Goal: Information Seeking & Learning: Learn about a topic

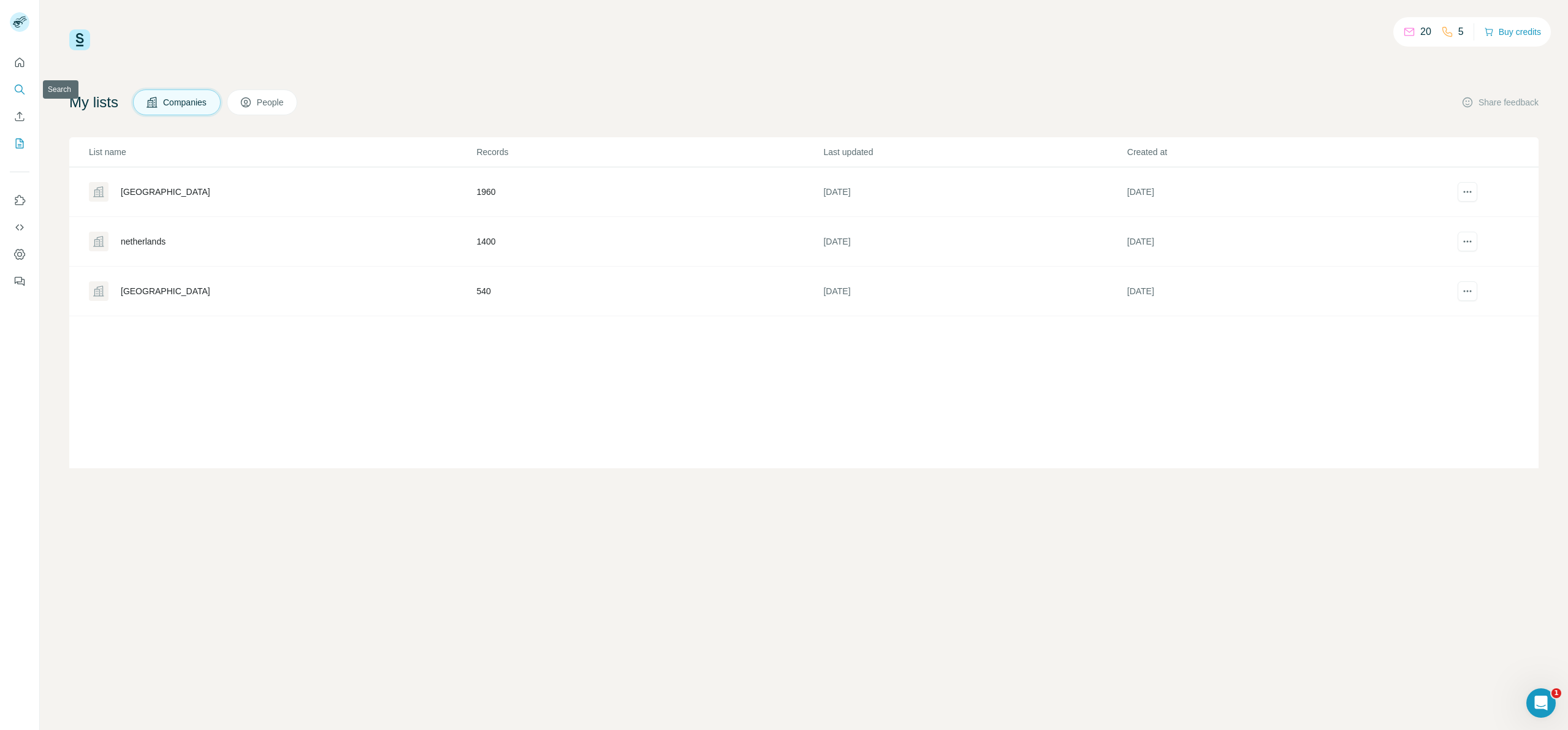
click at [23, 91] on icon "Search" at bounding box center [19, 89] width 12 height 12
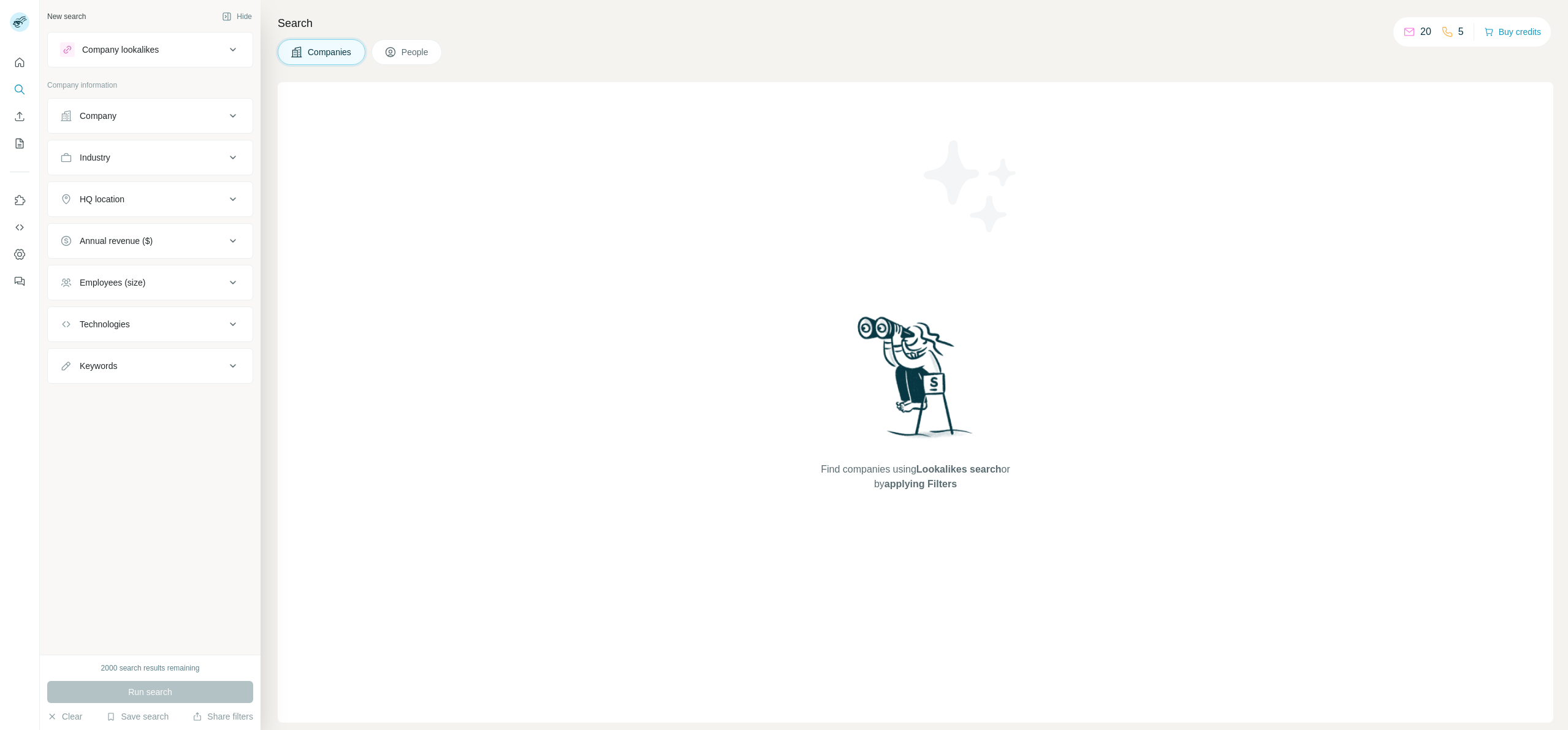
click at [165, 47] on div "Company lookalikes" at bounding box center [143, 50] width 165 height 15
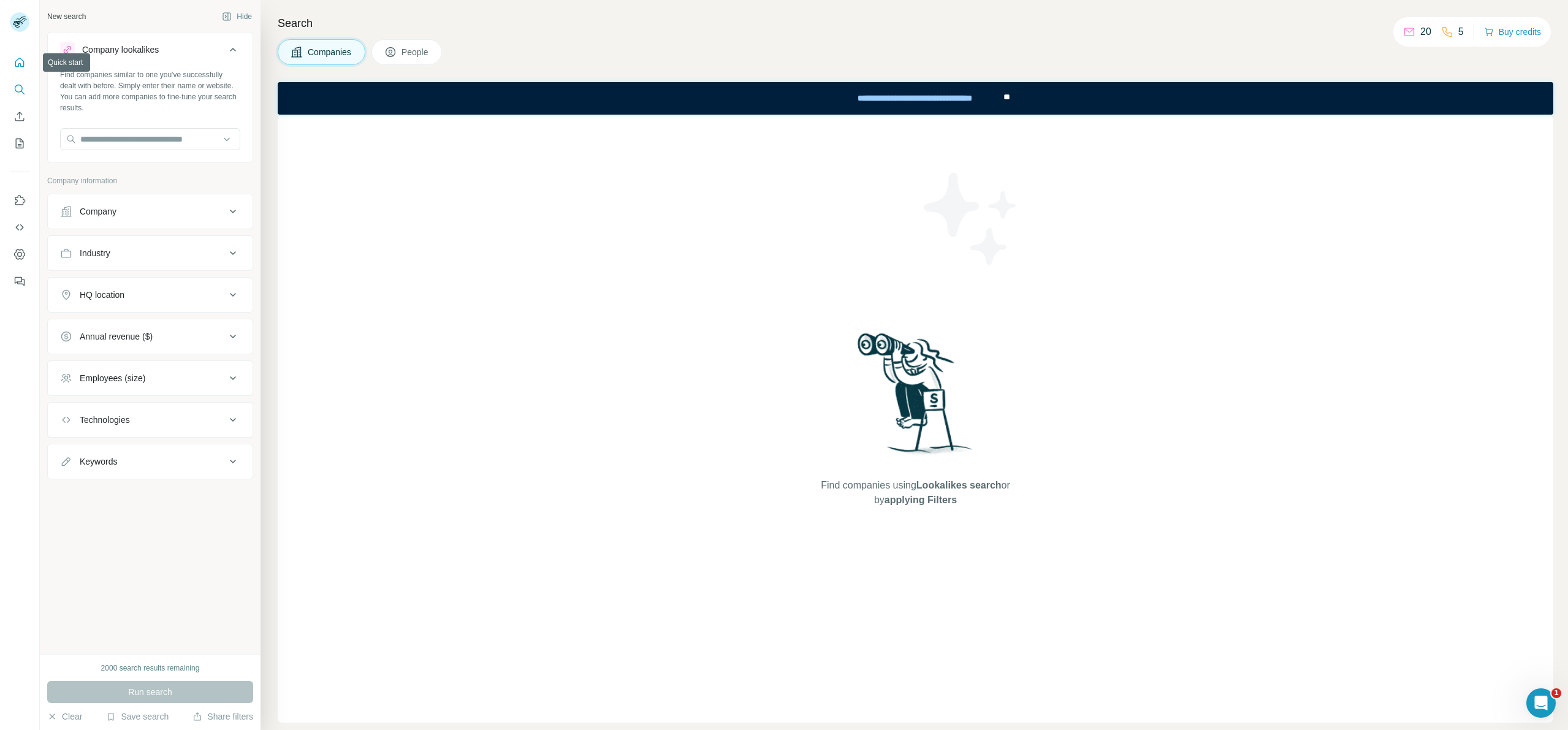
click at [27, 58] on button "Quick start" at bounding box center [19, 62] width 19 height 22
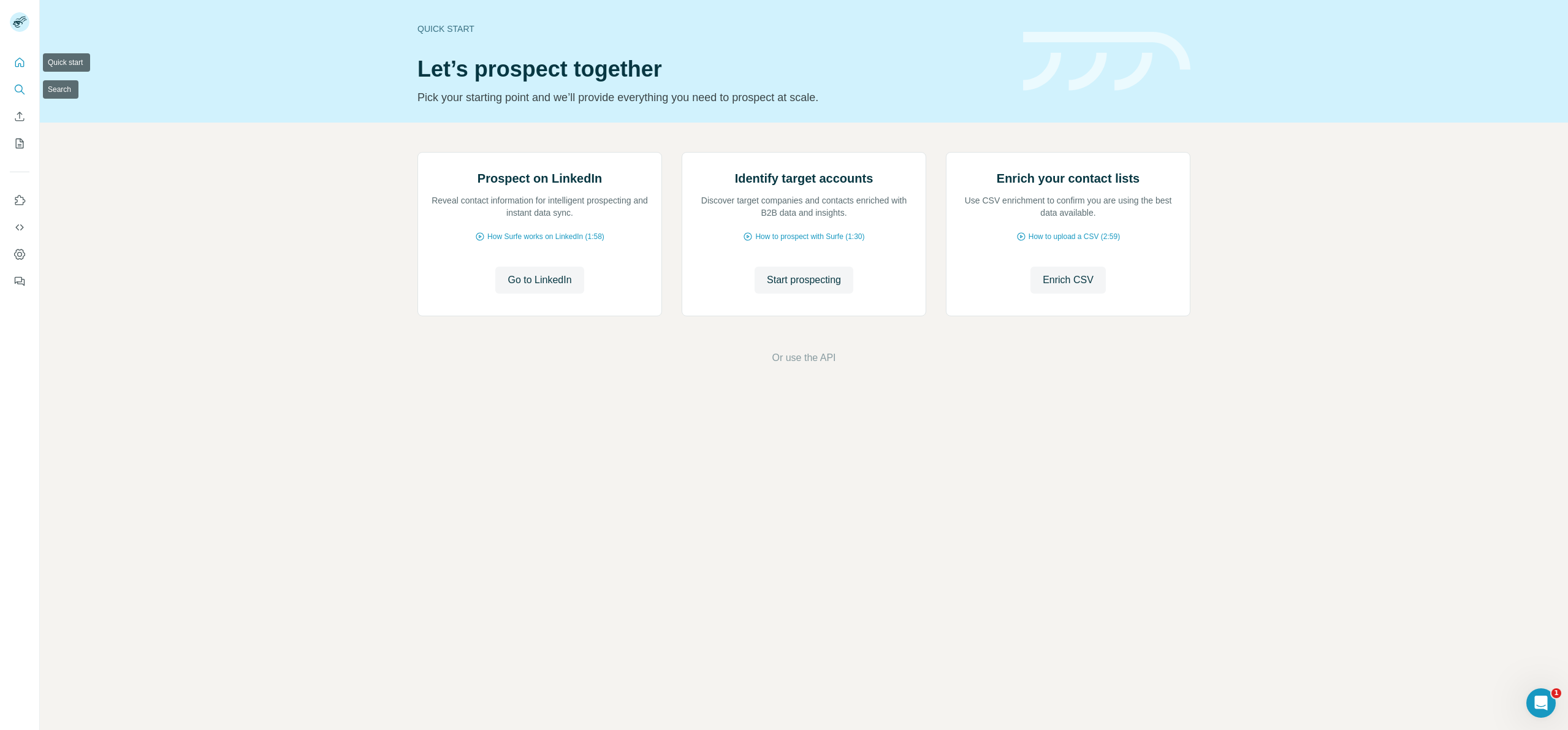
click at [25, 99] on button "Search" at bounding box center [19, 89] width 19 height 22
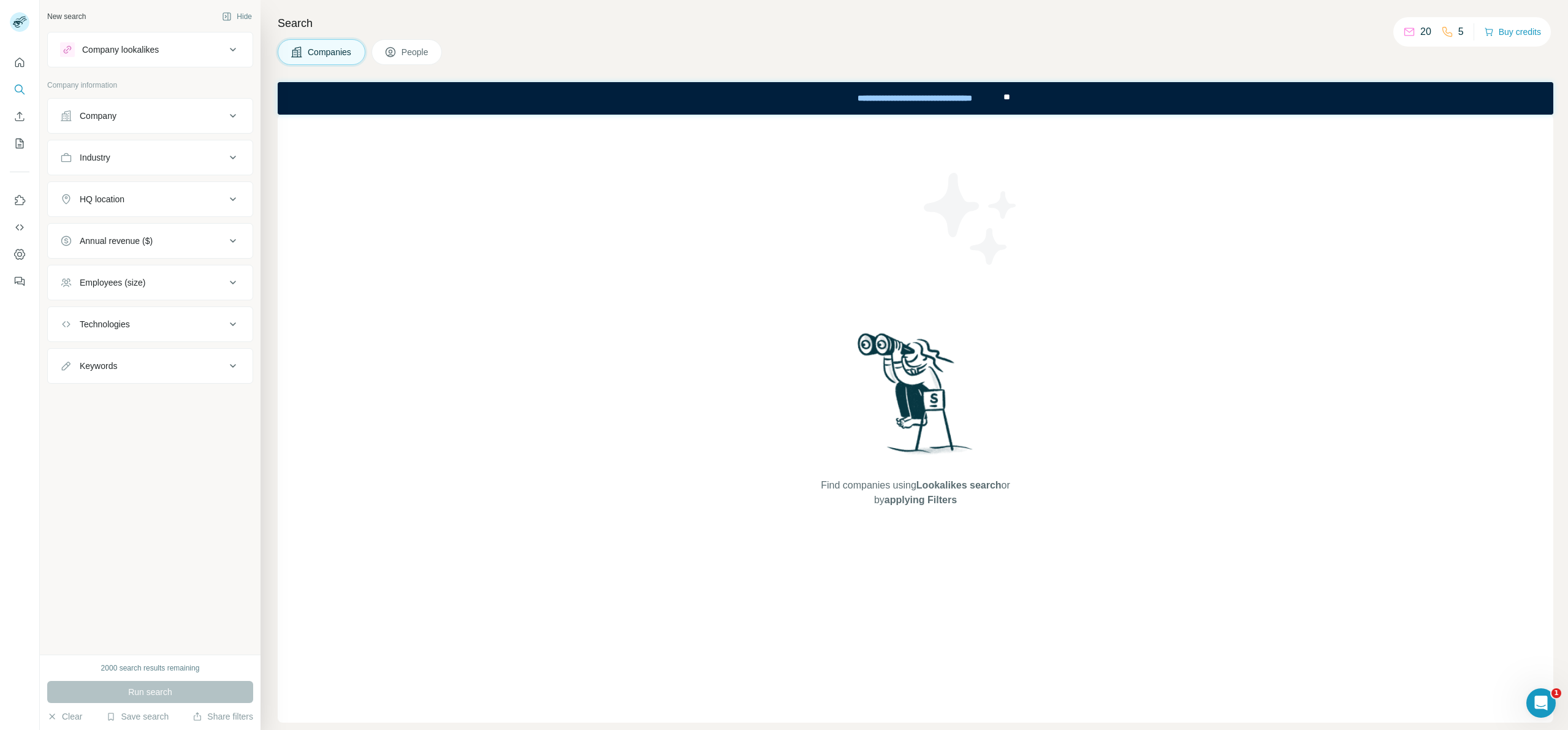
click at [429, 48] on span "People" at bounding box center [415, 52] width 28 height 12
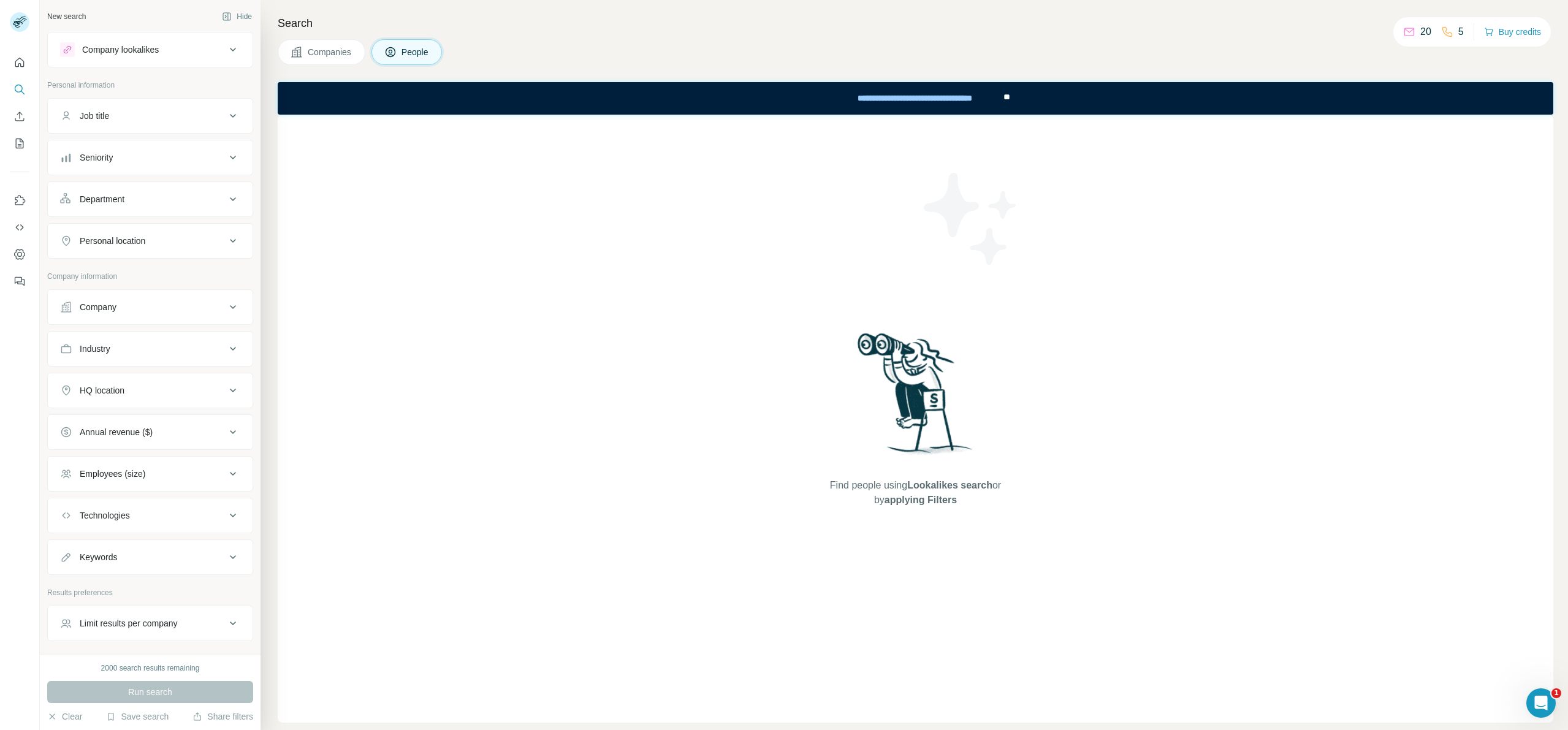
click at [172, 130] on button "Job title" at bounding box center [150, 116] width 205 height 29
click at [172, 155] on input "text" at bounding box center [138, 146] width 155 height 22
click at [225, 148] on div at bounding box center [150, 146] width 180 height 22
click at [226, 112] on icon at bounding box center [233, 116] width 15 height 15
click at [118, 155] on div "Seniority" at bounding box center [143, 157] width 165 height 12
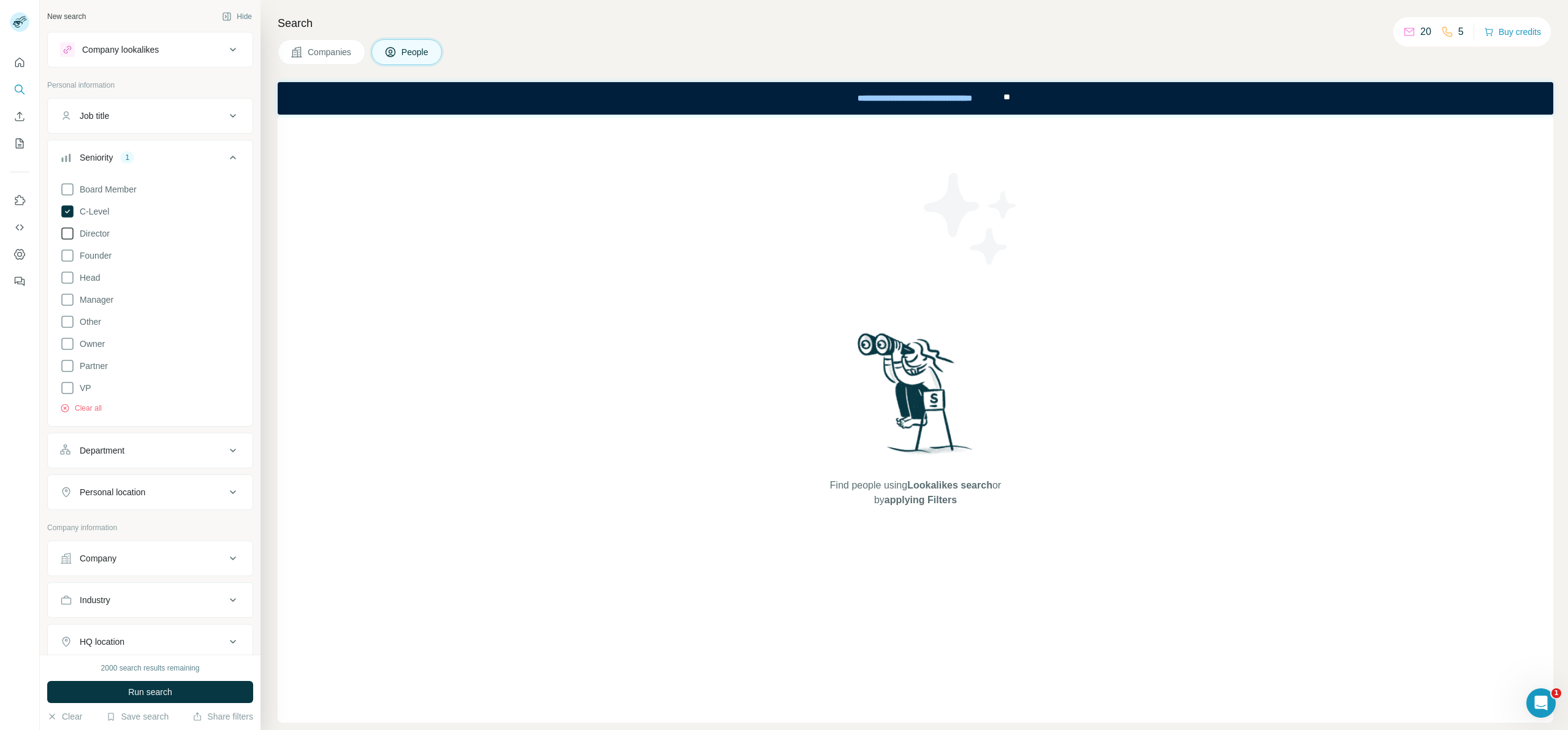
click at [88, 226] on label "Director" at bounding box center [85, 234] width 50 height 15
click at [93, 368] on span "Partner" at bounding box center [91, 366] width 33 height 12
click at [102, 347] on span "Owner" at bounding box center [90, 344] width 30 height 12
click at [101, 347] on span "Owner" at bounding box center [90, 344] width 30 height 12
click at [93, 346] on span "Owner" at bounding box center [90, 344] width 30 height 12
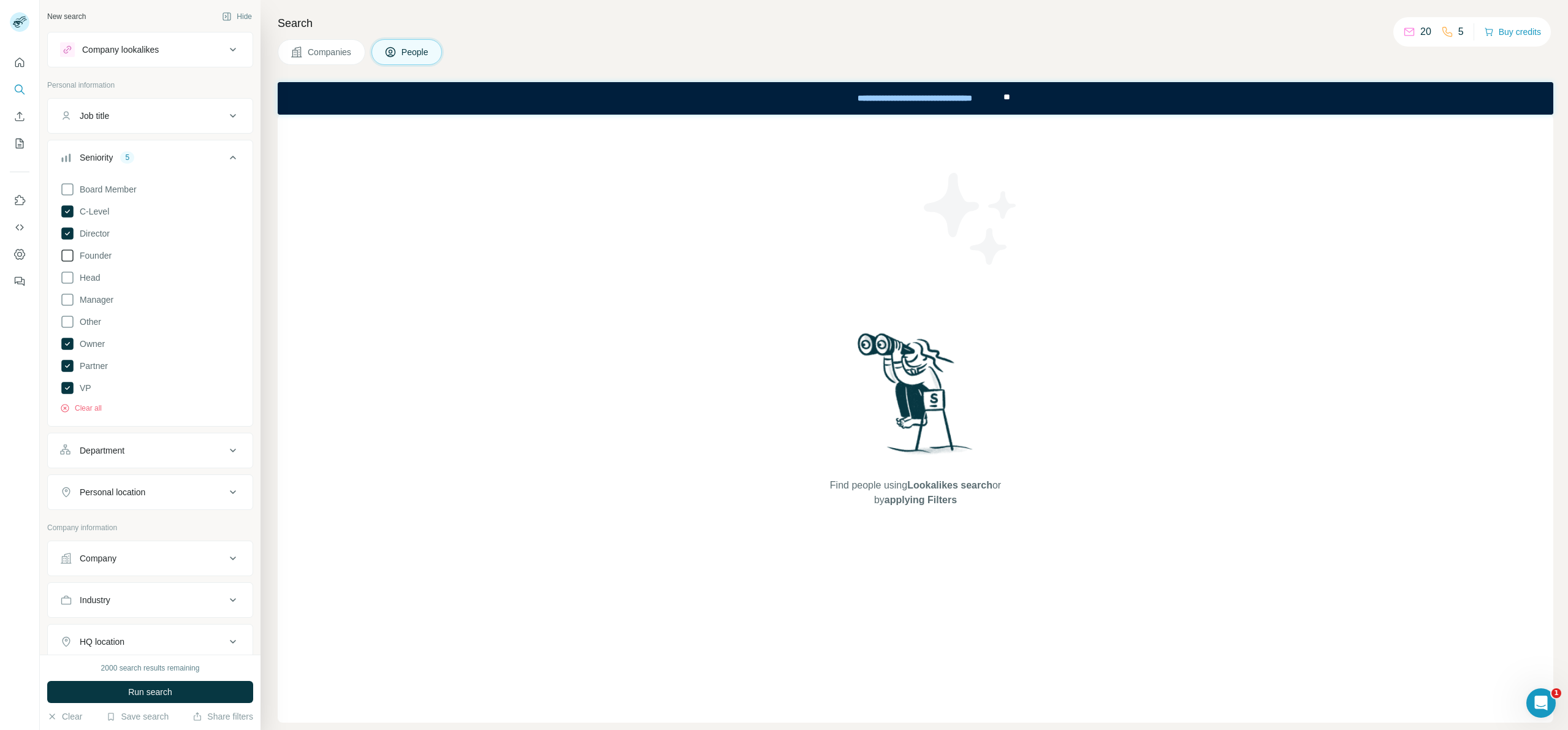
click at [106, 256] on span "Founder" at bounding box center [93, 255] width 37 height 12
click at [102, 283] on div "Board Member C-Level Director Founder Head Manager Other Owner Partner VP Clear…" at bounding box center [150, 295] width 180 height 236
click at [90, 280] on span "Head" at bounding box center [88, 277] width 25 height 12
click at [187, 450] on div "Department" at bounding box center [143, 450] width 165 height 12
click at [184, 465] on button "Department" at bounding box center [150, 453] width 205 height 34
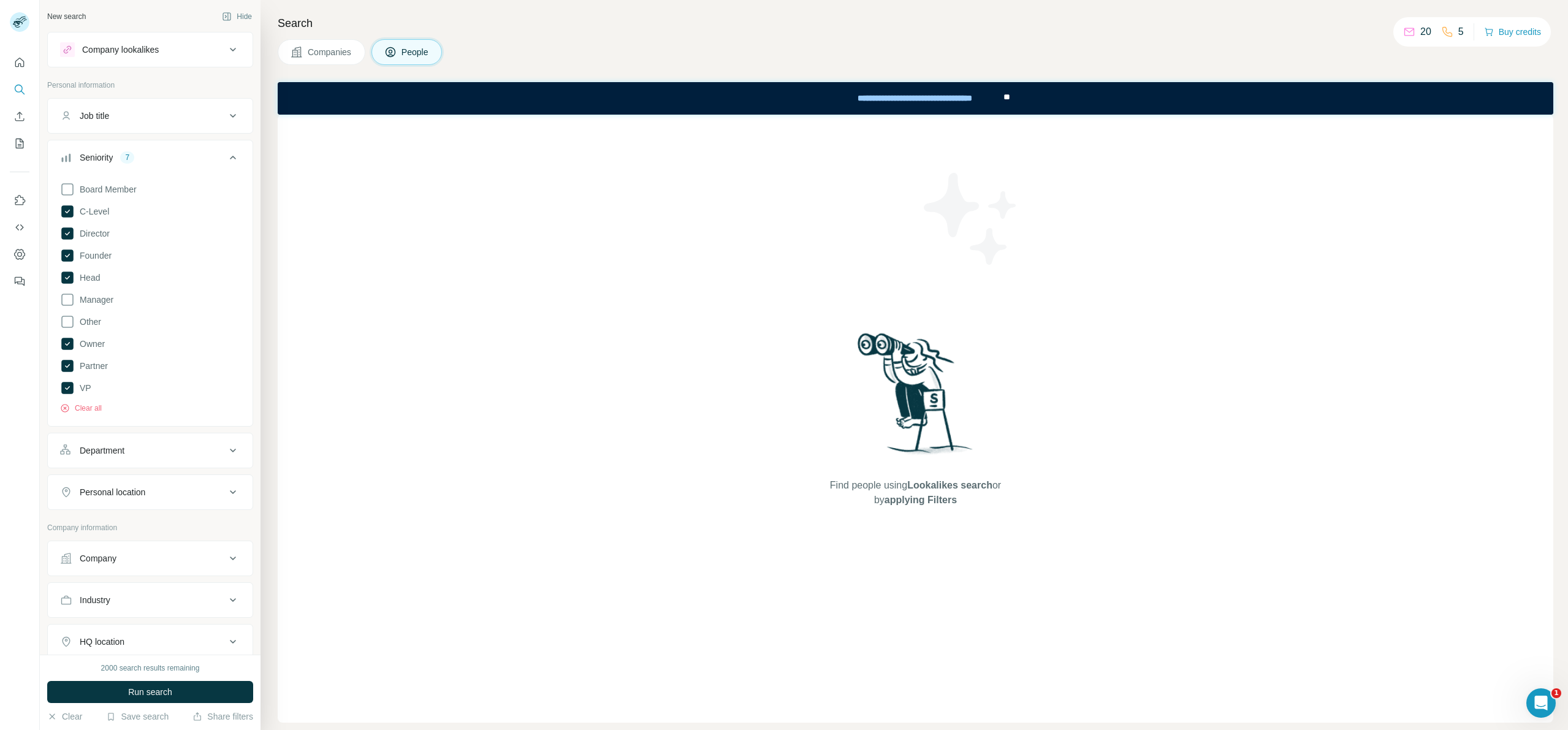
click at [169, 480] on button "Personal location" at bounding box center [150, 492] width 205 height 29
click at [173, 451] on div "Department" at bounding box center [143, 450] width 165 height 12
click at [148, 489] on div at bounding box center [144, 481] width 151 height 21
click at [198, 447] on div "Department" at bounding box center [143, 450] width 165 height 12
click at [180, 520] on input "text" at bounding box center [150, 522] width 180 height 22
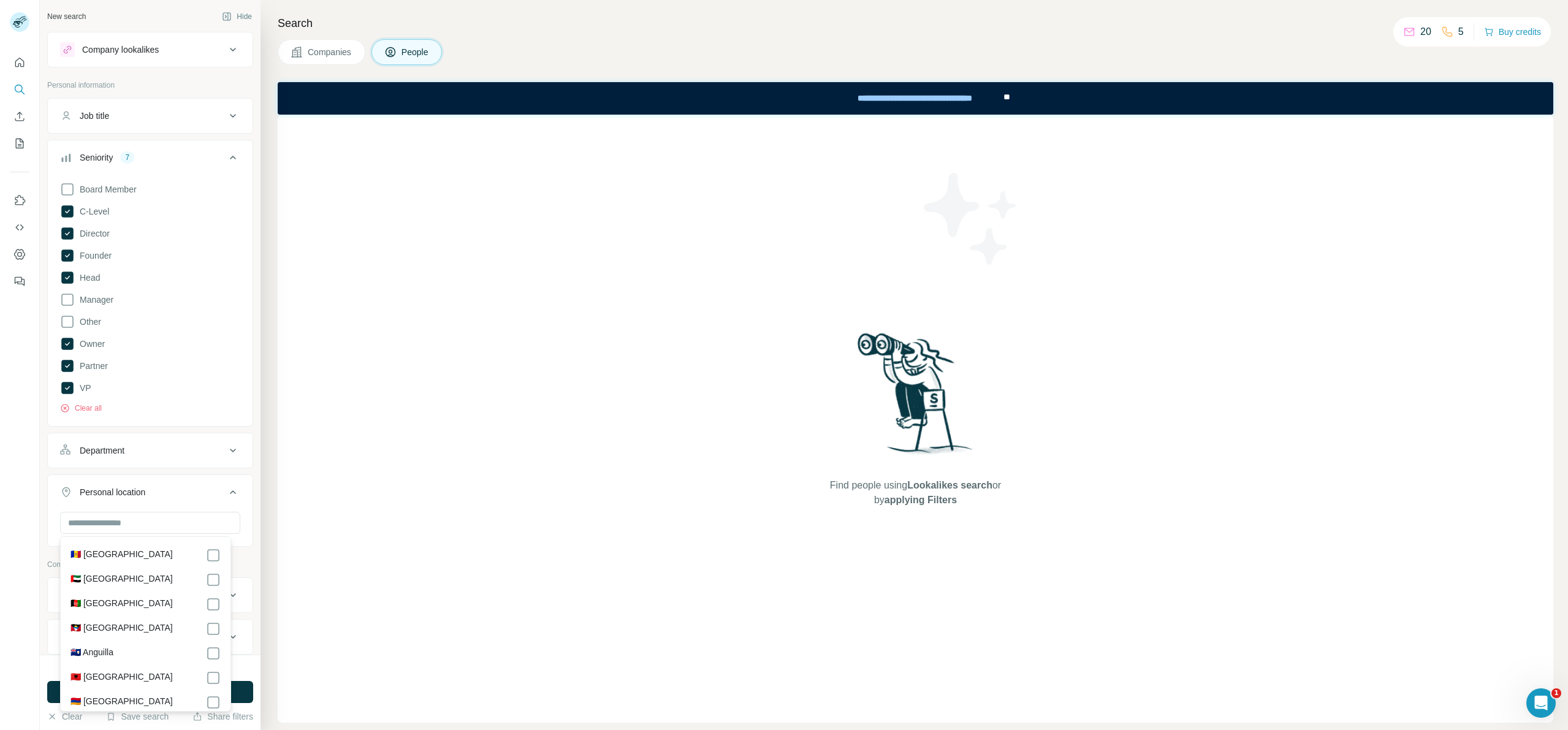
click at [160, 485] on button "Personal location" at bounding box center [150, 494] width 205 height 34
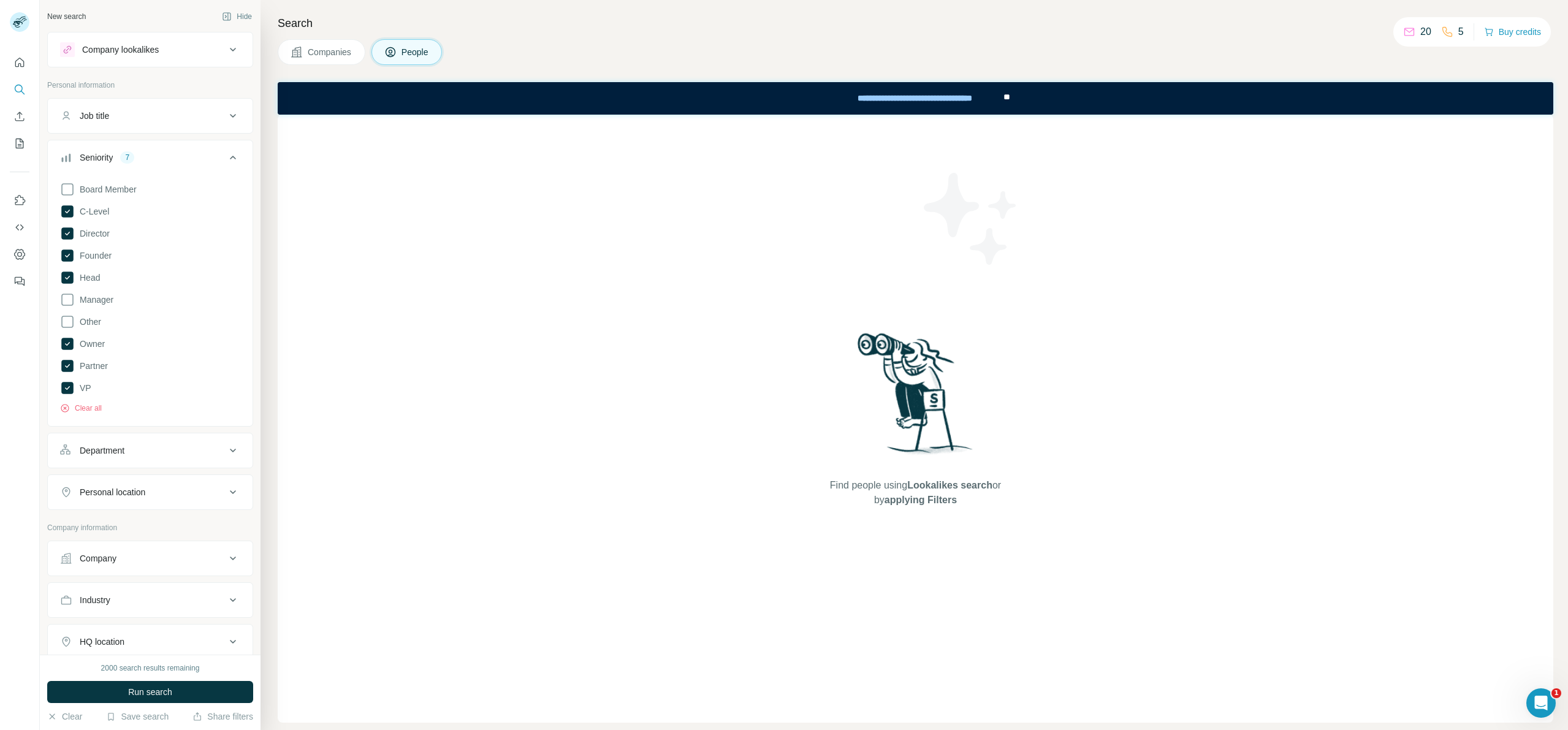
click at [163, 502] on button "Personal location" at bounding box center [150, 492] width 205 height 29
click at [157, 459] on button "Department" at bounding box center [150, 451] width 205 height 29
click at [169, 484] on input at bounding box center [144, 481] width 151 height 13
click at [229, 414] on div "Board Member C-Level Director Founder Head Manager Other Owner Partner VP Clear…" at bounding box center [150, 300] width 205 height 246
click at [145, 571] on div at bounding box center [150, 561] width 180 height 25
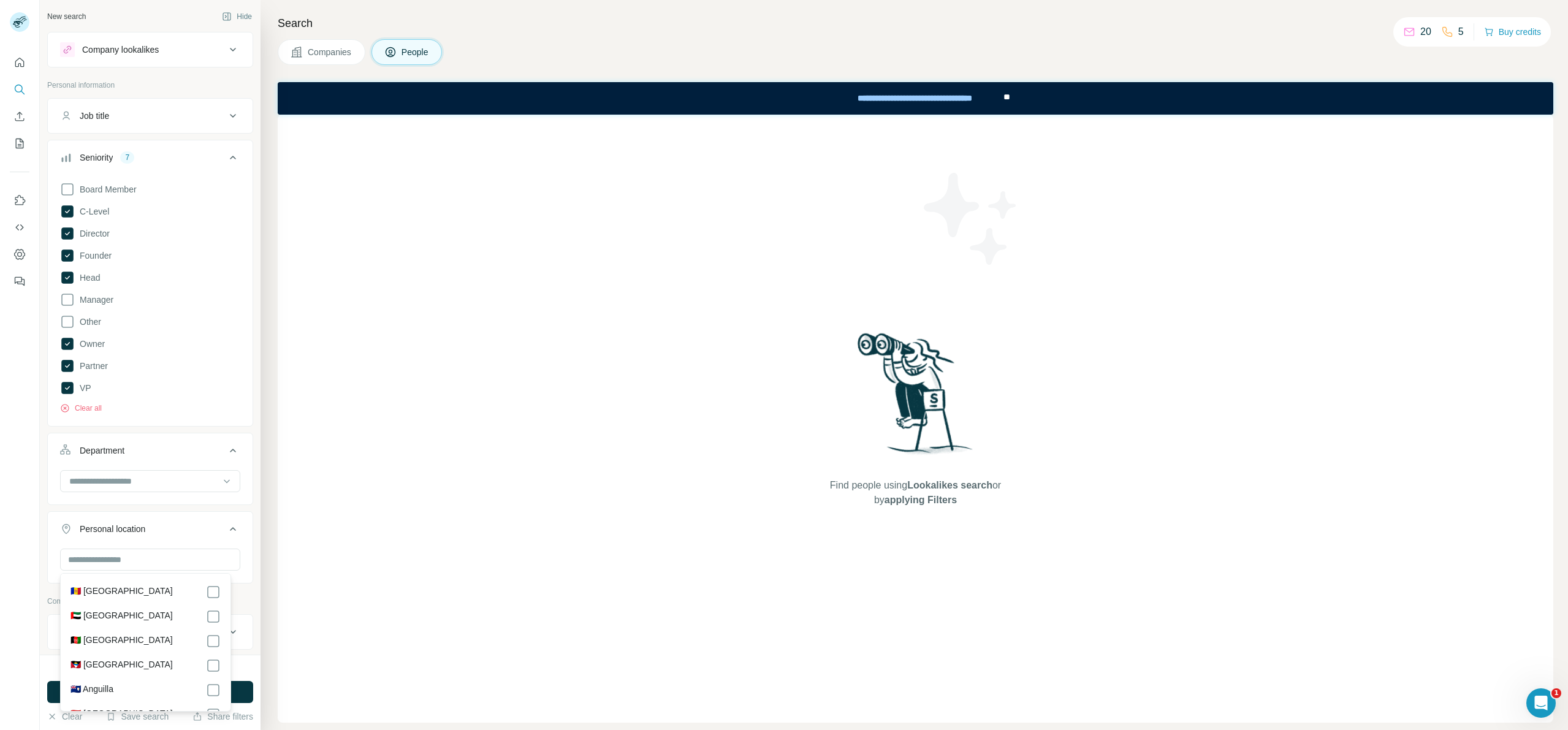
scroll to position [204, 0]
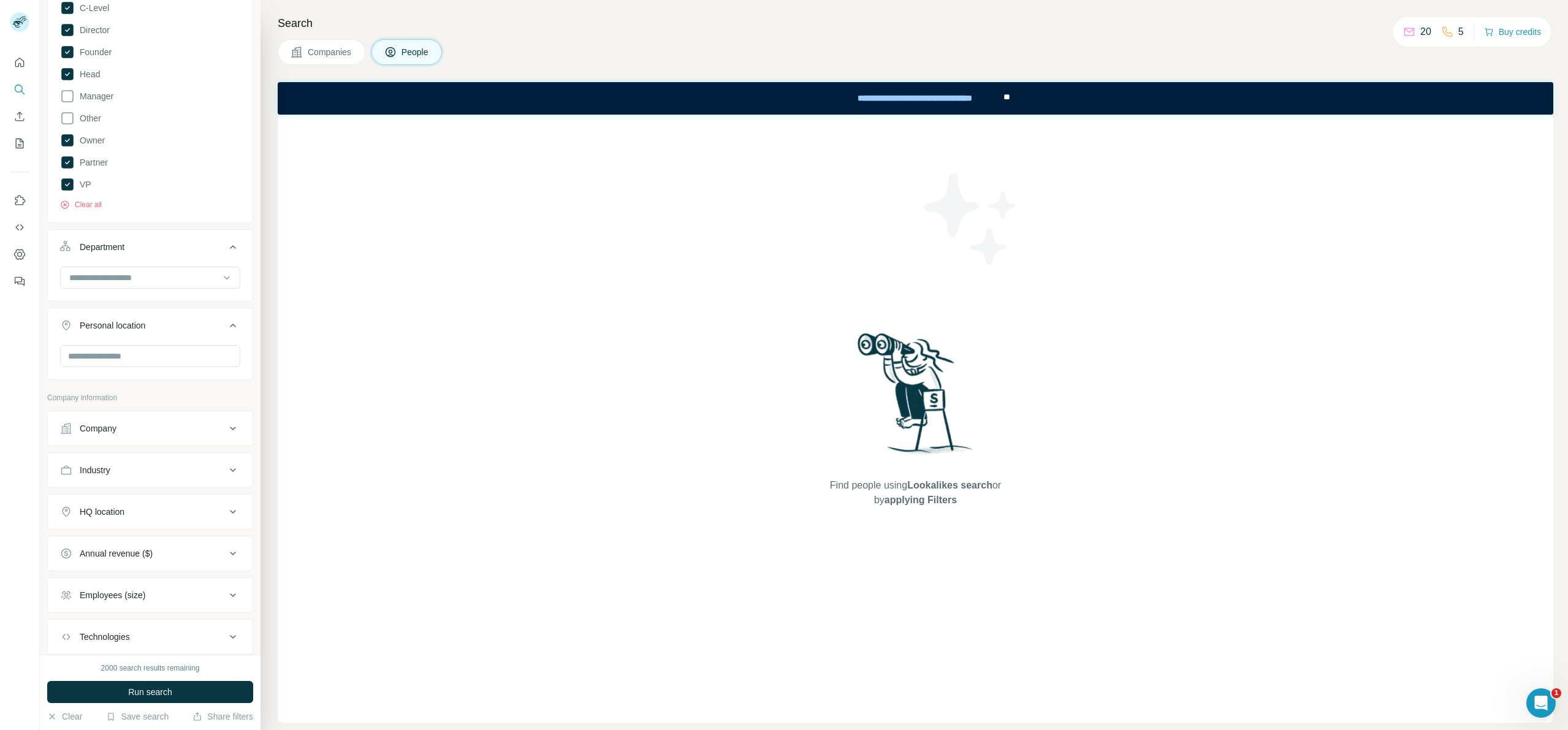
click at [246, 323] on div "New search Hide Company lookalikes Personal information Job title Seniority 7 B…" at bounding box center [149, 327] width 220 height 654
click at [216, 350] on input "text" at bounding box center [150, 356] width 180 height 22
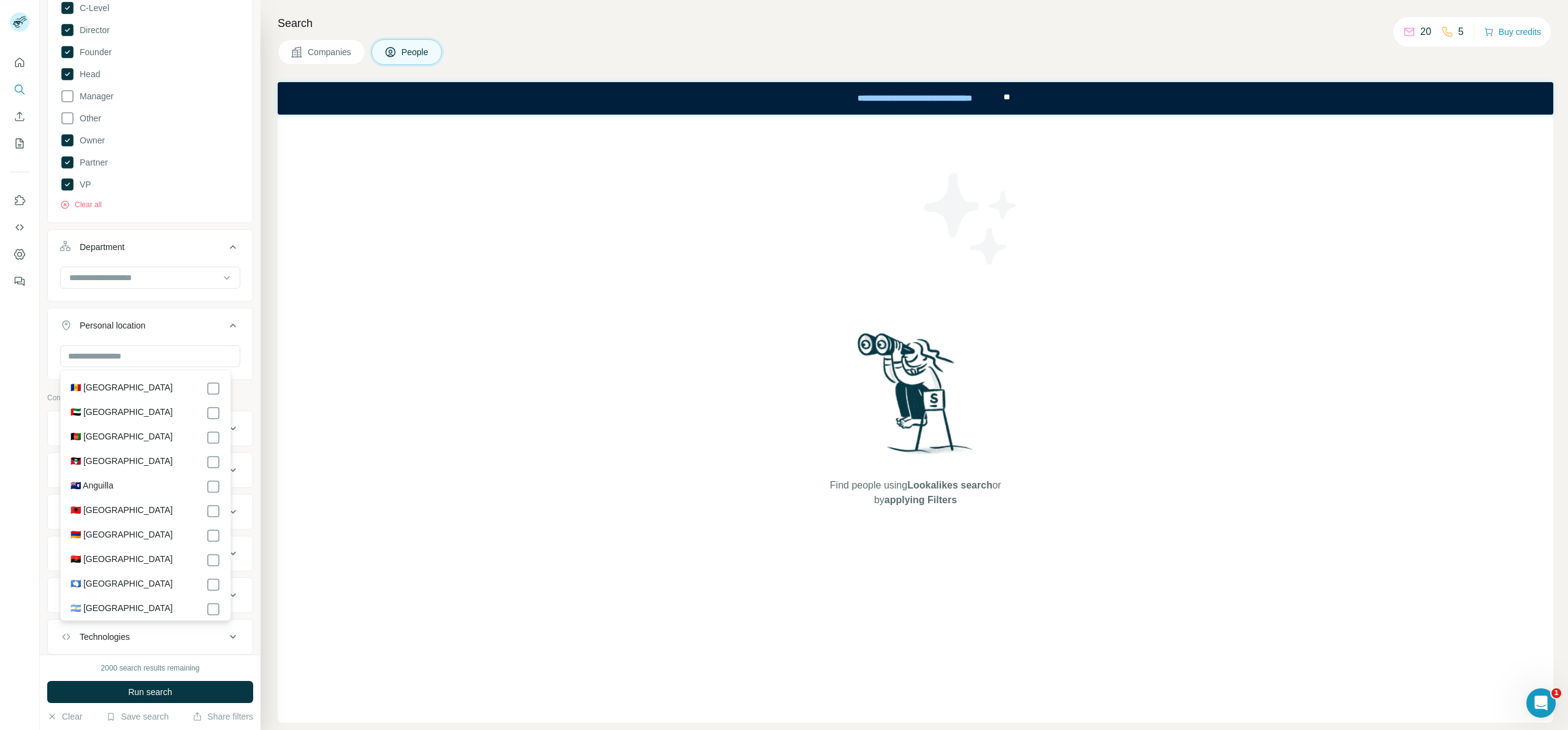
click at [249, 297] on div "New search Hide Company lookalikes Personal information Job title Seniority 7 B…" at bounding box center [149, 327] width 220 height 654
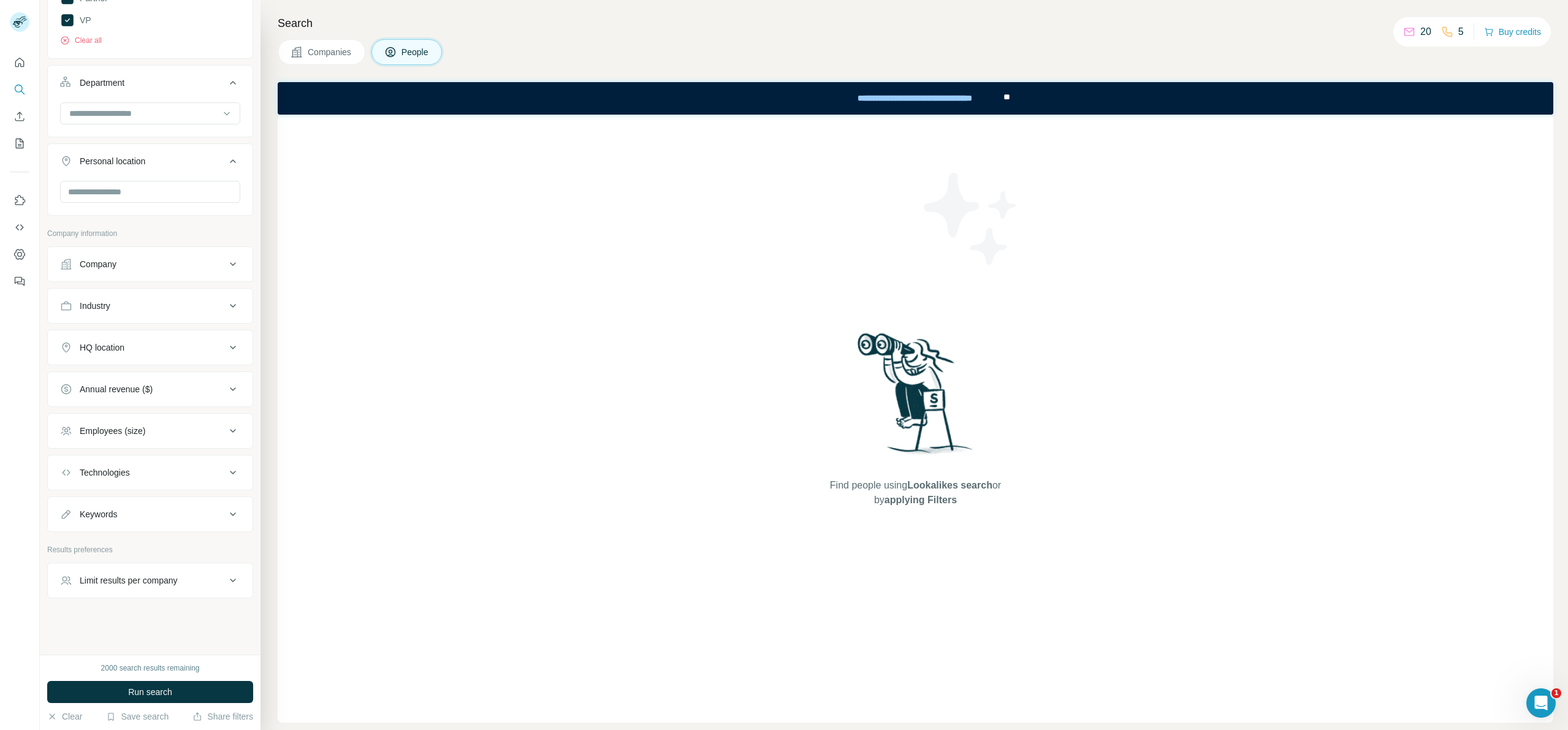
scroll to position [126, 0]
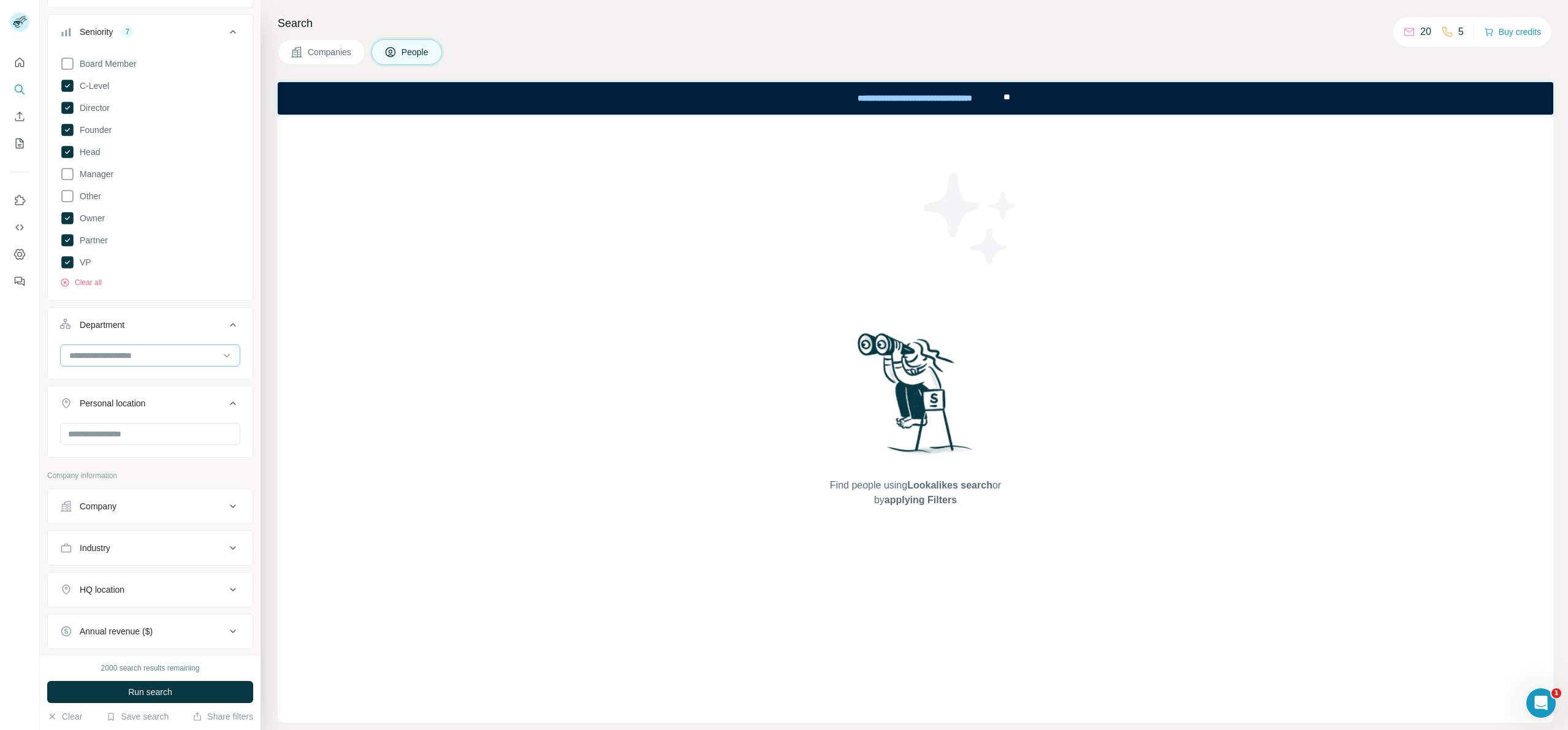
click at [145, 345] on div at bounding box center [144, 355] width 151 height 21
click at [177, 381] on div "Accounting and Finance" at bounding box center [145, 383] width 150 height 12
click at [180, 356] on input at bounding box center [144, 356] width 151 height 13
click at [169, 403] on div "Board" at bounding box center [145, 405] width 150 height 12
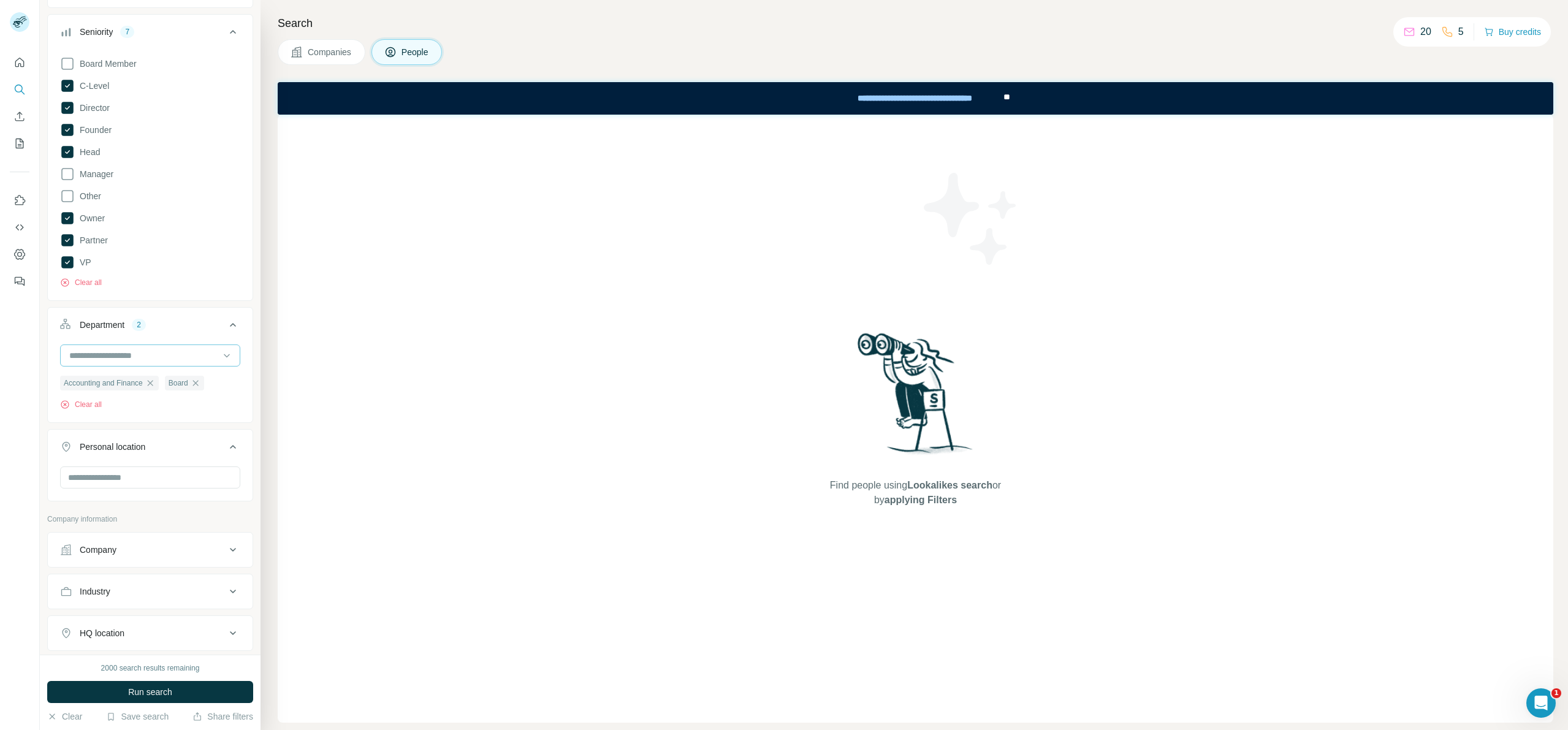
click at [191, 360] on input at bounding box center [144, 356] width 151 height 13
click at [172, 425] on div "Business Support" at bounding box center [145, 421] width 150 height 12
click at [187, 352] on input at bounding box center [144, 356] width 151 height 13
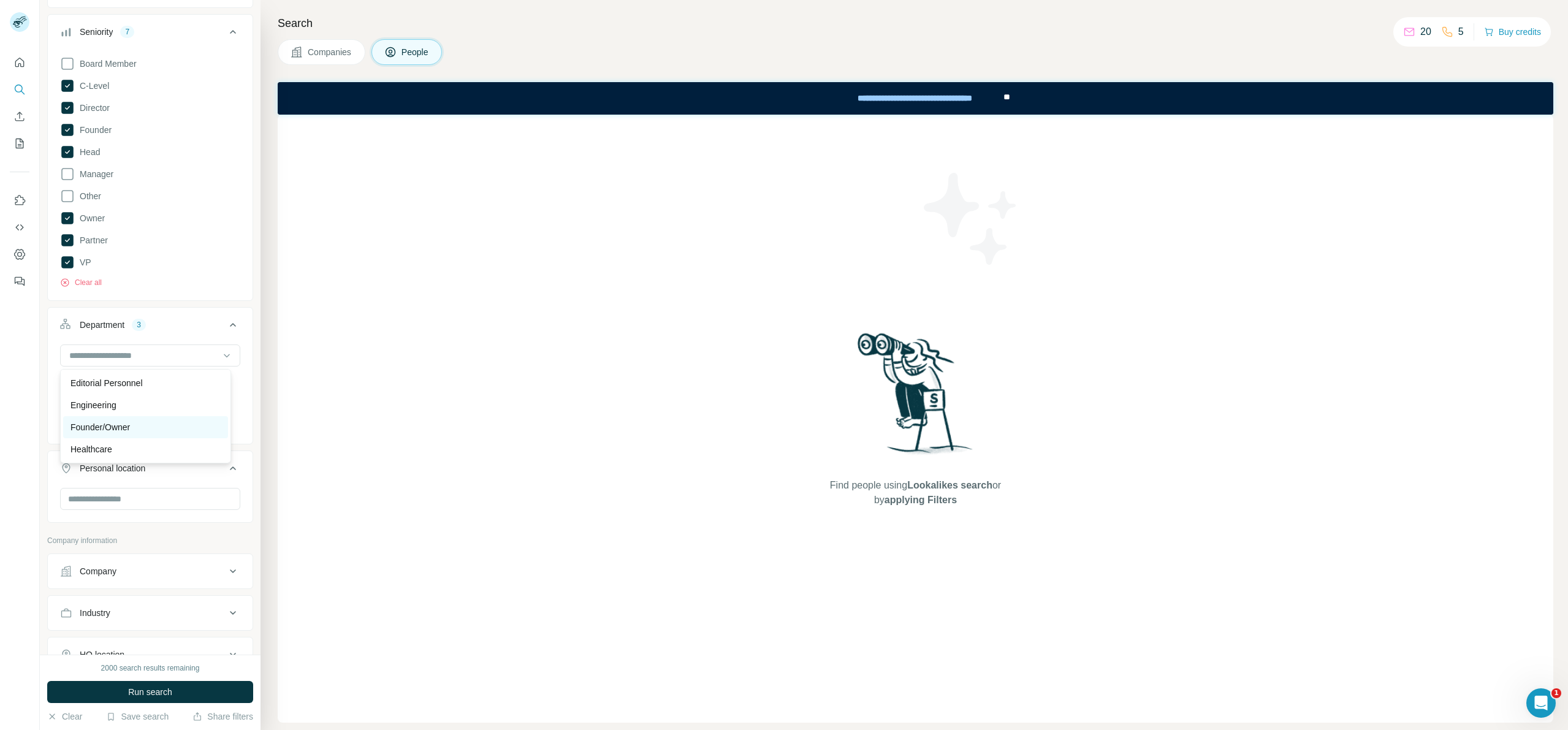
click at [153, 429] on div "Founder/Owner" at bounding box center [145, 427] width 150 height 12
click at [198, 348] on div at bounding box center [144, 355] width 151 height 21
click at [131, 423] on div "HR" at bounding box center [145, 425] width 150 height 12
click at [167, 348] on div at bounding box center [144, 355] width 151 height 21
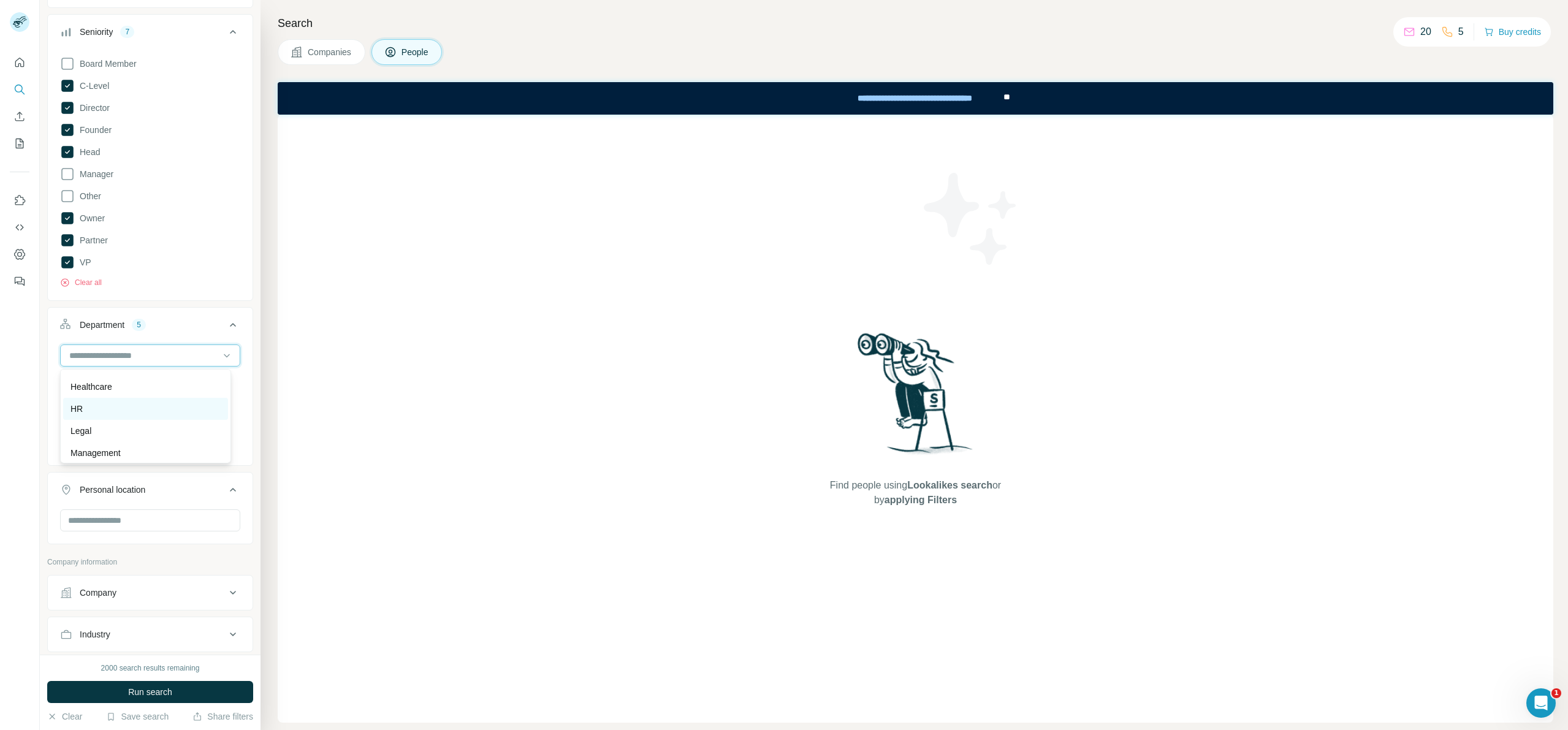
scroll to position [190, 0]
click at [129, 411] on div "Legal" at bounding box center [145, 414] width 150 height 12
click at [152, 356] on input at bounding box center [144, 356] width 151 height 13
click at [143, 419] on div "Management" at bounding box center [145, 411] width 165 height 22
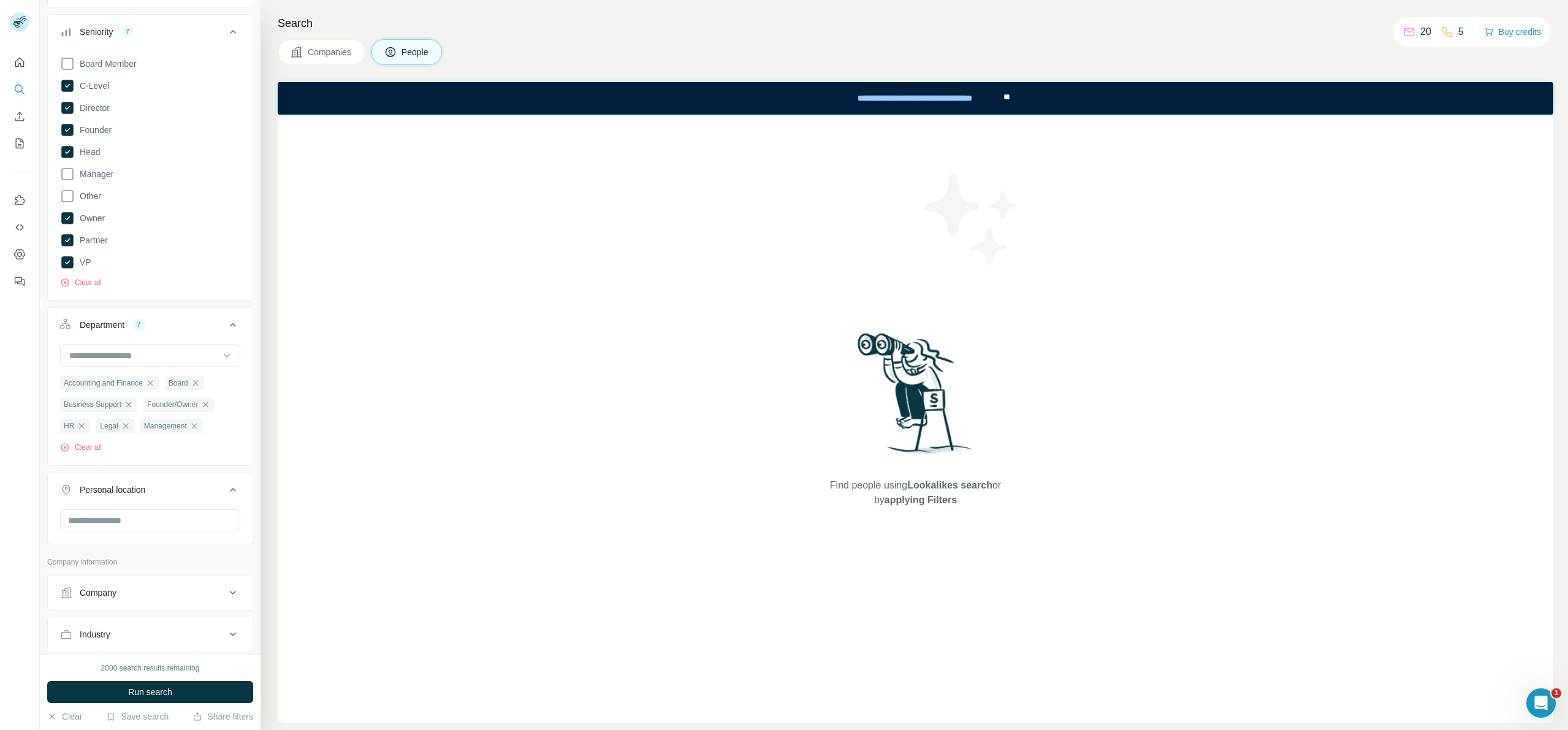
click at [159, 340] on button "Department 7" at bounding box center [150, 327] width 205 height 34
click at [157, 327] on div "Department 7" at bounding box center [143, 325] width 165 height 12
click at [150, 359] on input at bounding box center [144, 356] width 151 height 13
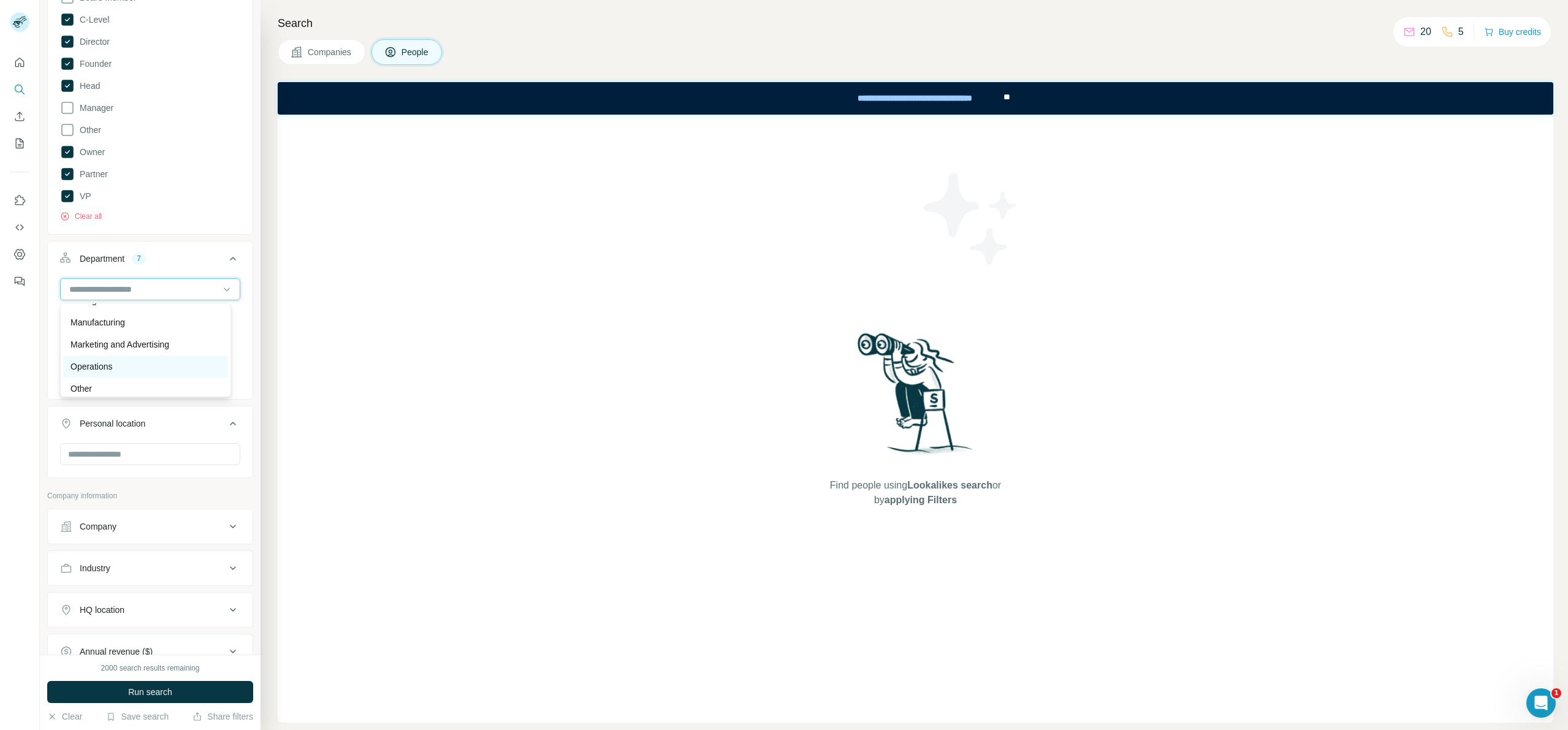
scroll to position [275, 0]
click at [121, 350] on div "Operations" at bounding box center [145, 350] width 150 height 12
click at [141, 285] on input at bounding box center [144, 289] width 151 height 13
click at [117, 364] on div "Other" at bounding box center [145, 356] width 165 height 22
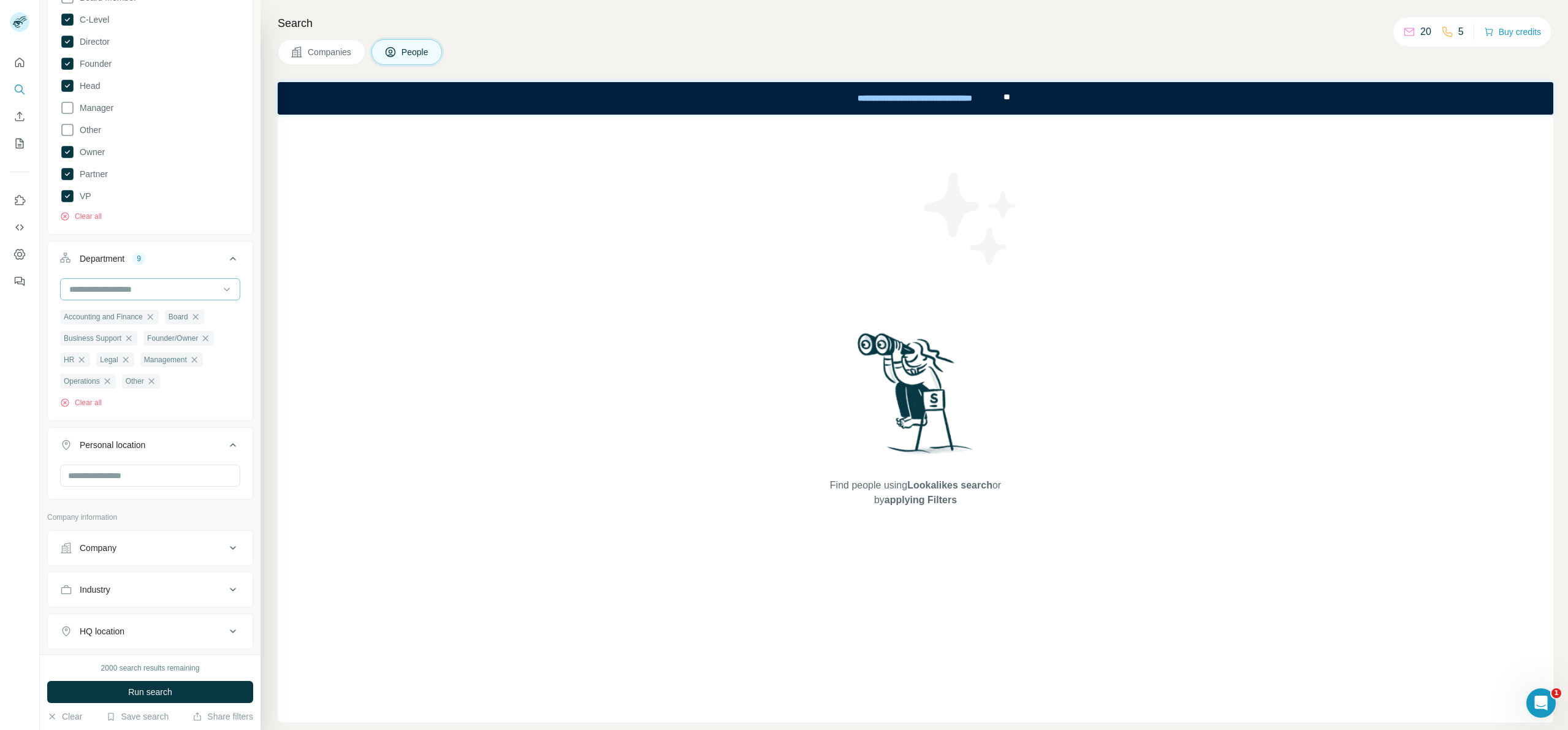
click at [147, 290] on input at bounding box center [144, 289] width 151 height 13
click at [112, 379] on p "Procurement" at bounding box center [94, 377] width 49 height 12
click at [164, 293] on input at bounding box center [144, 289] width 151 height 13
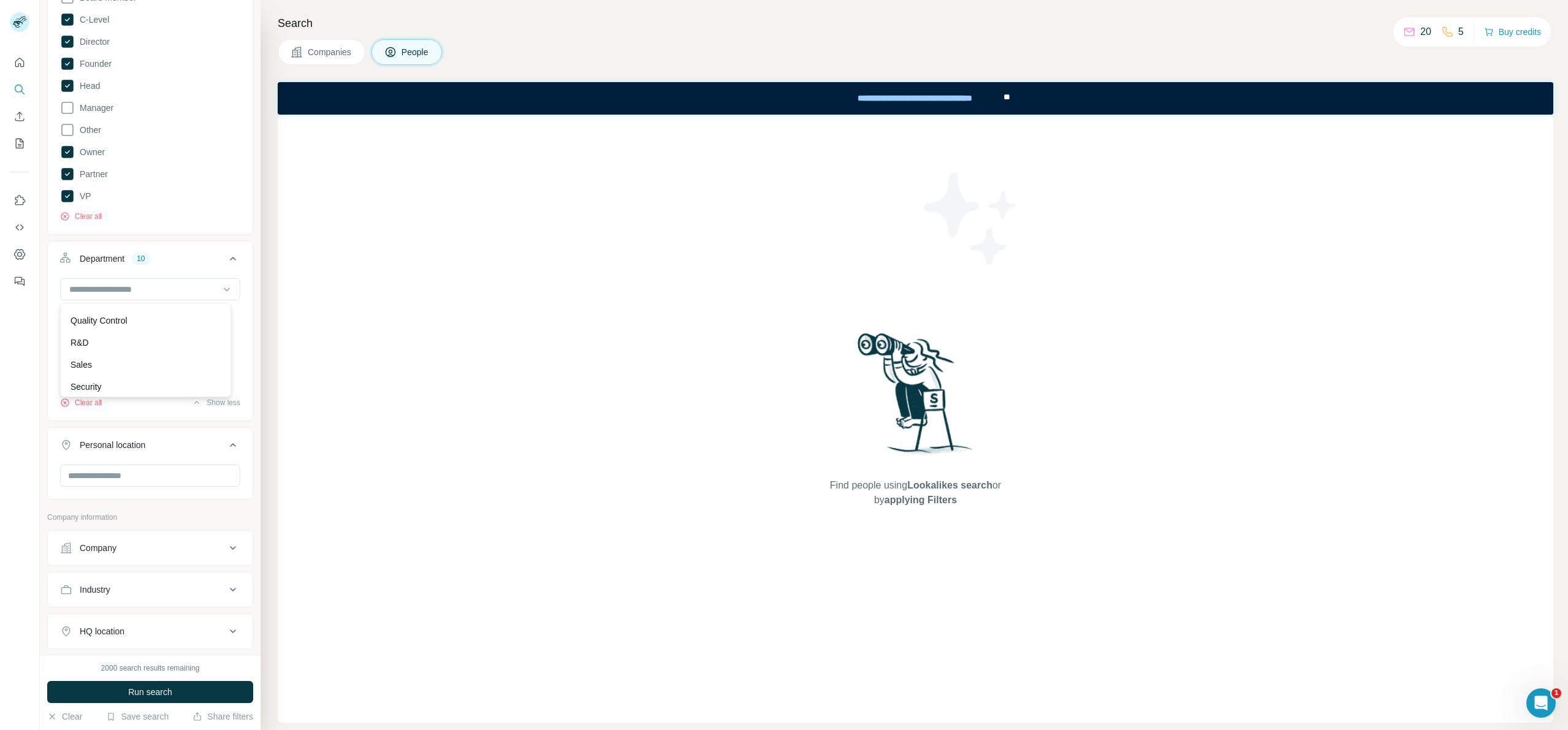
drag, startPoint x: 153, startPoint y: 364, endPoint x: 184, endPoint y: 264, distance: 104.7
click at [184, 266] on body "New search Hide Company lookalikes Personal information Job title Seniority 7 B…" at bounding box center [784, 365] width 1568 height 730
click at [206, 247] on button "Department 10" at bounding box center [150, 261] width 205 height 34
click at [194, 257] on div "Department 10" at bounding box center [143, 259] width 165 height 12
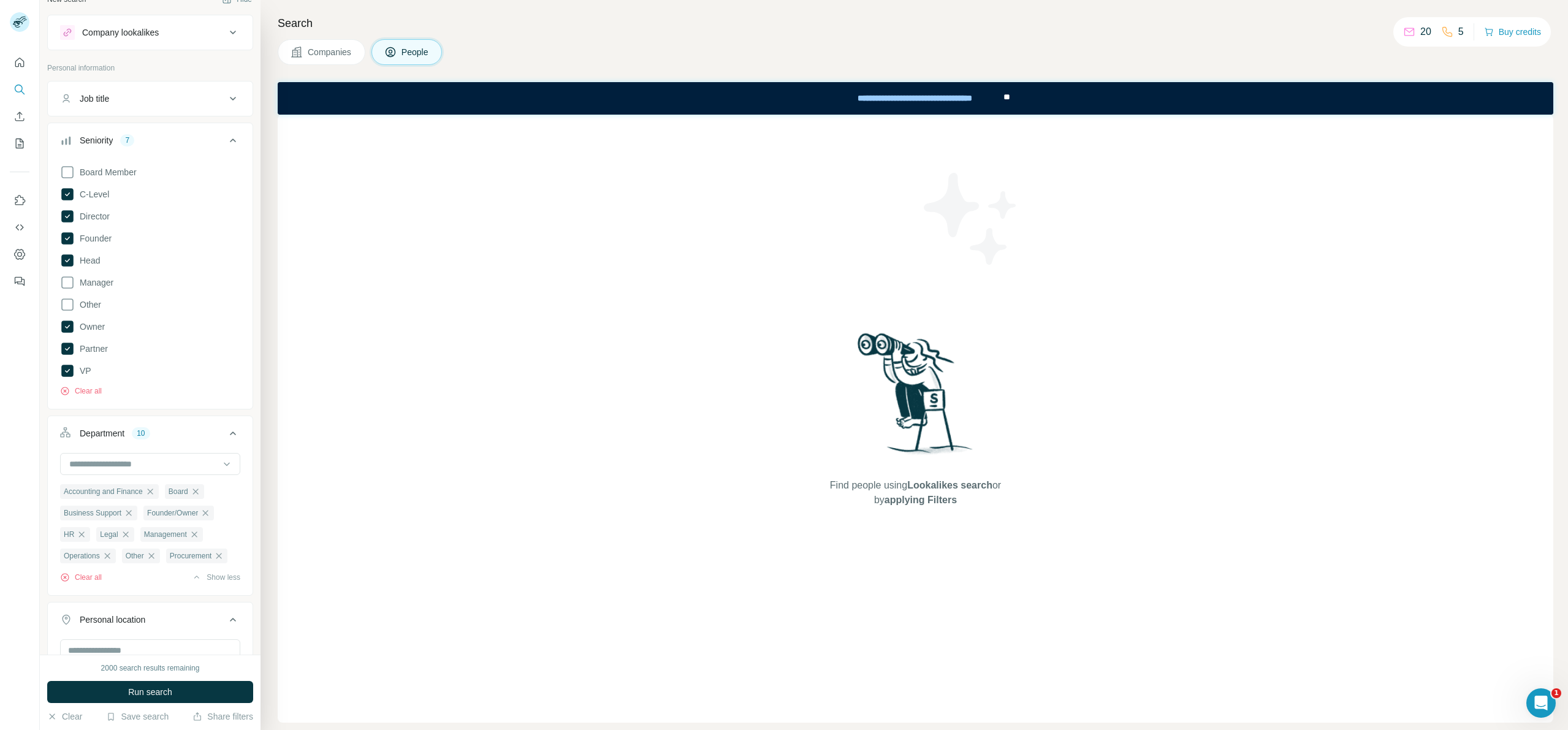
scroll to position [9, 0]
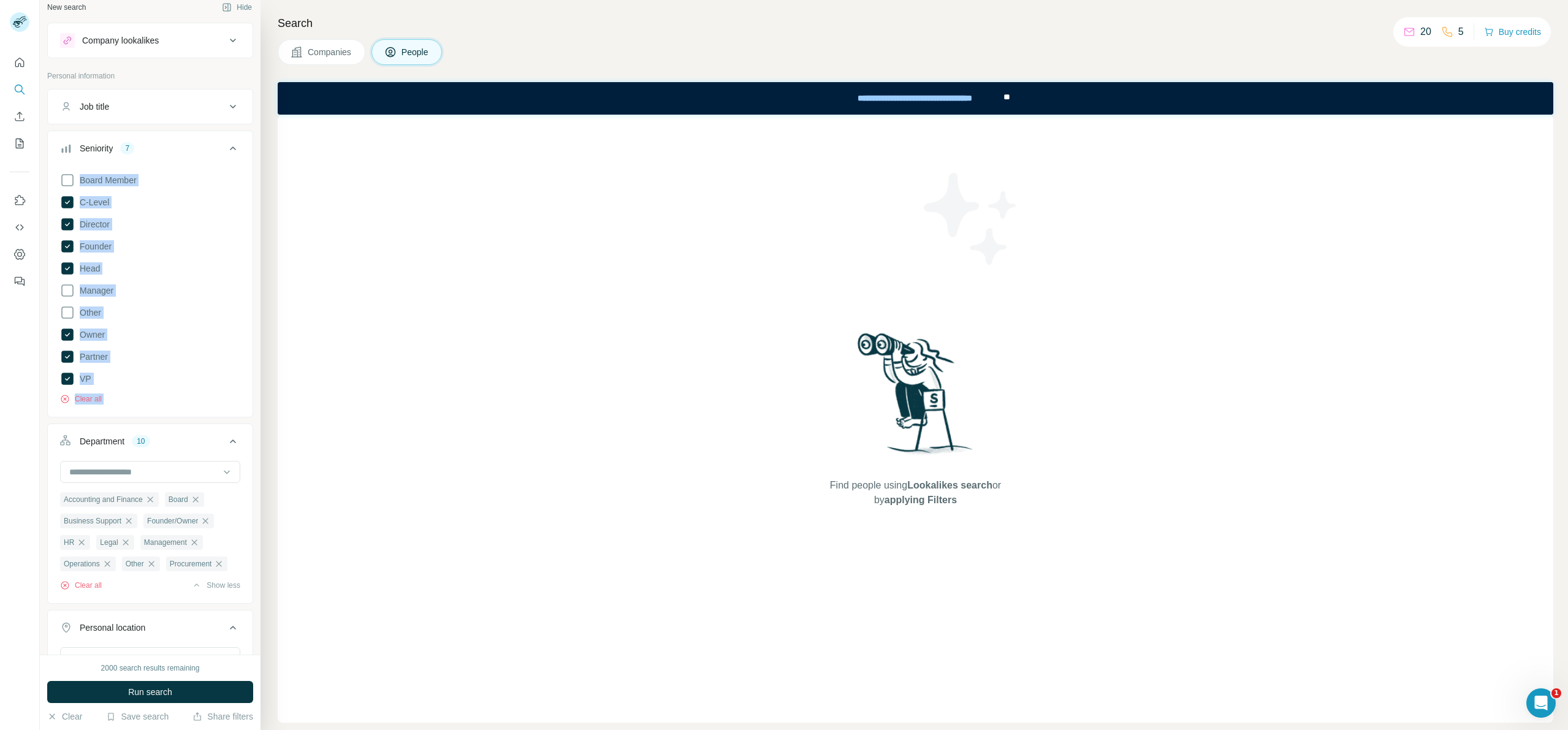
drag, startPoint x: 109, startPoint y: 364, endPoint x: 44, endPoint y: 179, distance: 196.1
click at [44, 179] on div "New search Hide Company lookalikes Personal information Job title Seniority 7 B…" at bounding box center [149, 327] width 220 height 654
copy ul "Board Member C-Level Director Founder Head Manager Other Owner Partner VP Clear…"
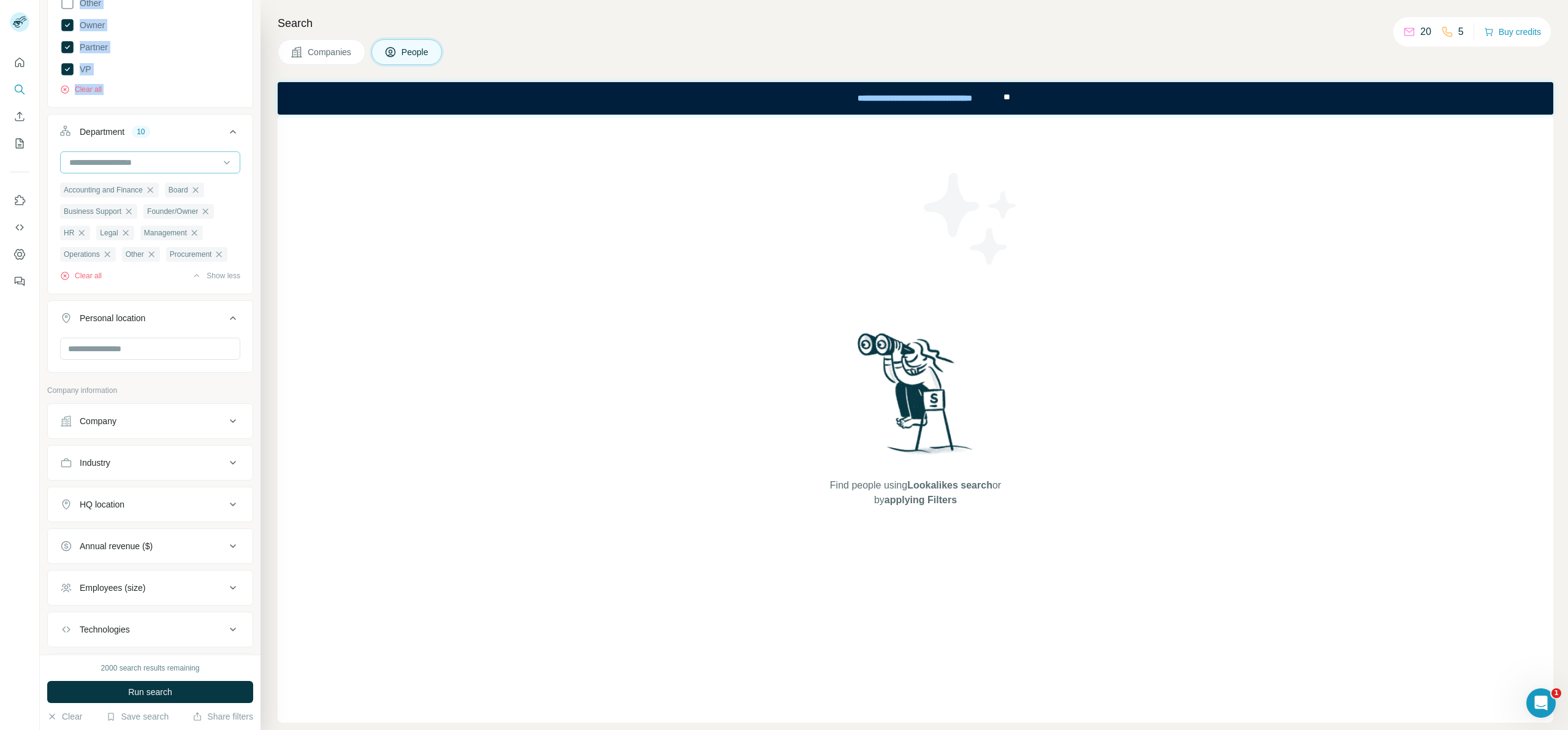
click at [205, 171] on div at bounding box center [144, 162] width 151 height 21
click at [209, 162] on input at bounding box center [144, 162] width 151 height 13
click at [206, 163] on input at bounding box center [144, 162] width 151 height 13
click at [92, 281] on button "Clear all" at bounding box center [81, 276] width 42 height 11
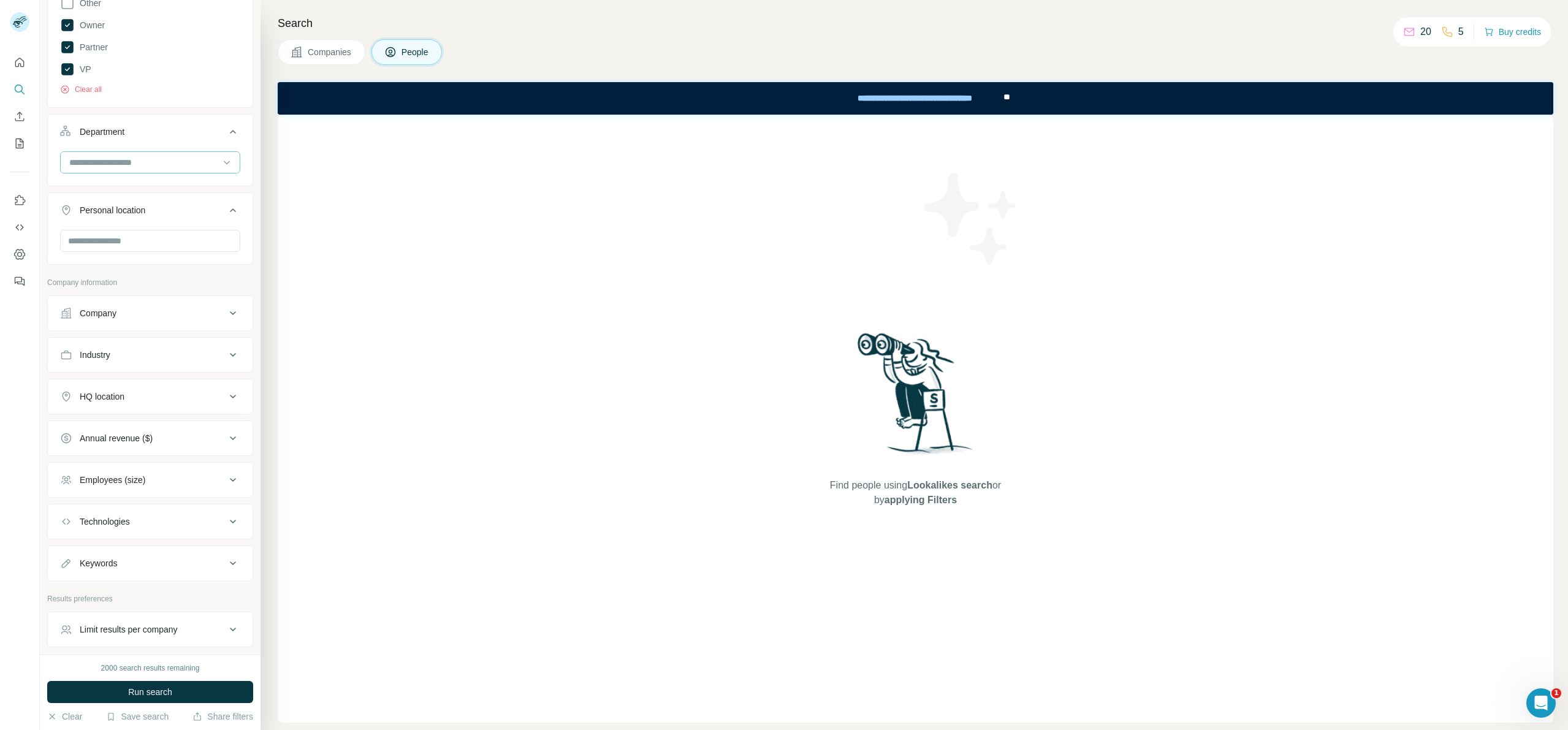
click at [182, 163] on input at bounding box center [144, 162] width 151 height 13
click at [188, 188] on div "Accounting and Finance" at bounding box center [145, 190] width 150 height 12
click at [173, 161] on input at bounding box center [144, 162] width 151 height 13
click at [149, 328] on p "Company information" at bounding box center [149, 326] width 206 height 11
click at [178, 299] on div at bounding box center [150, 289] width 205 height 32
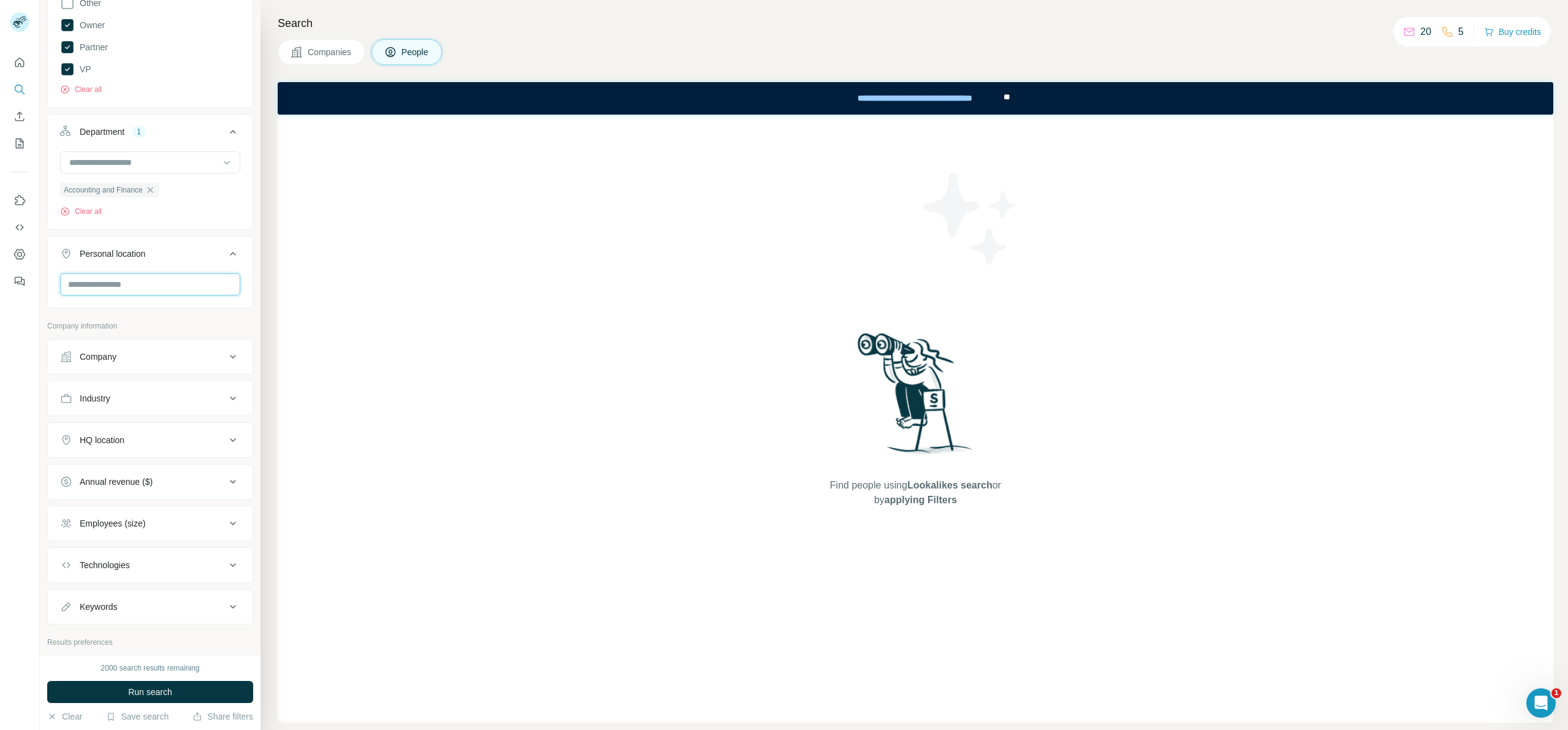
click at [163, 278] on input "text" at bounding box center [150, 284] width 180 height 22
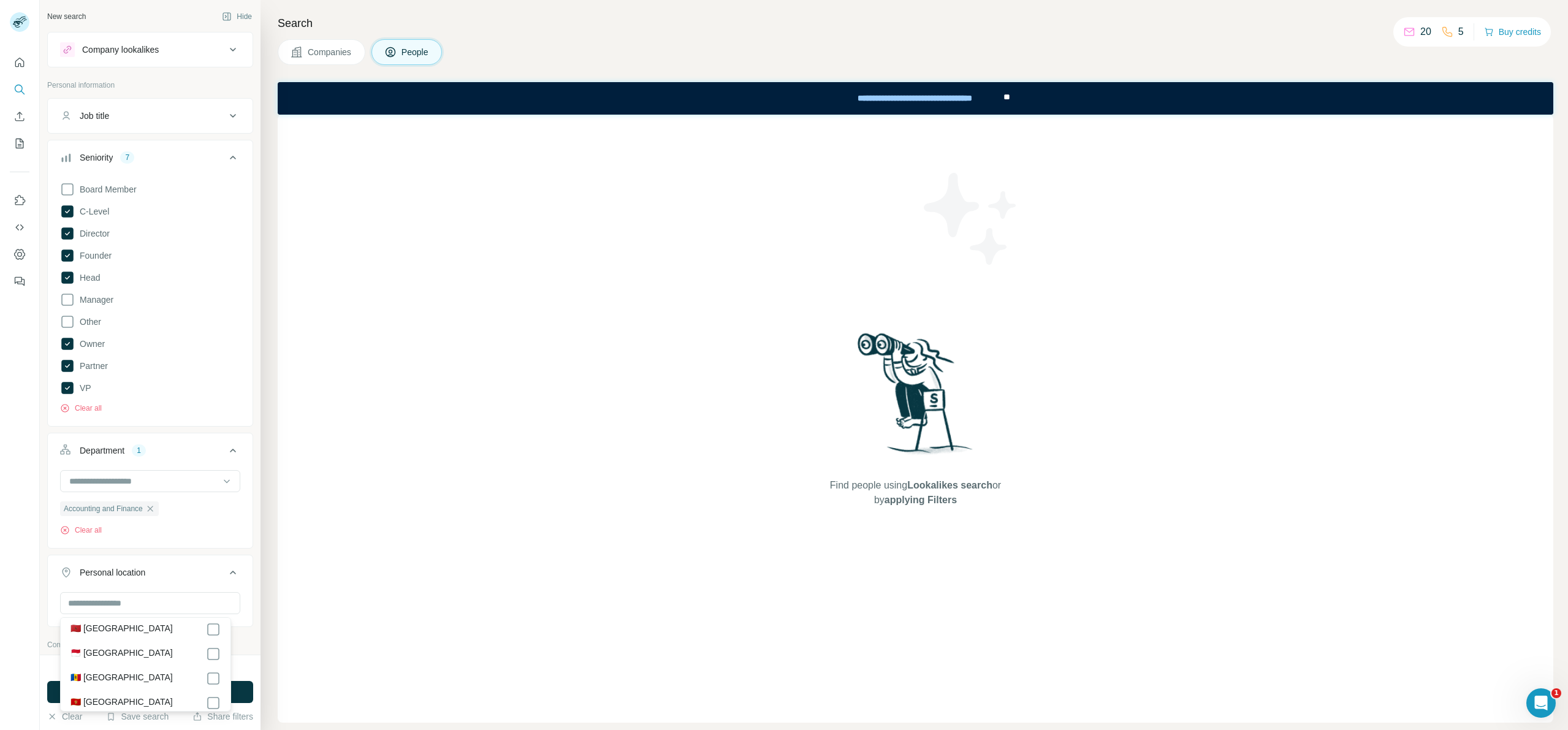
click at [162, 129] on button "Job title" at bounding box center [150, 116] width 205 height 29
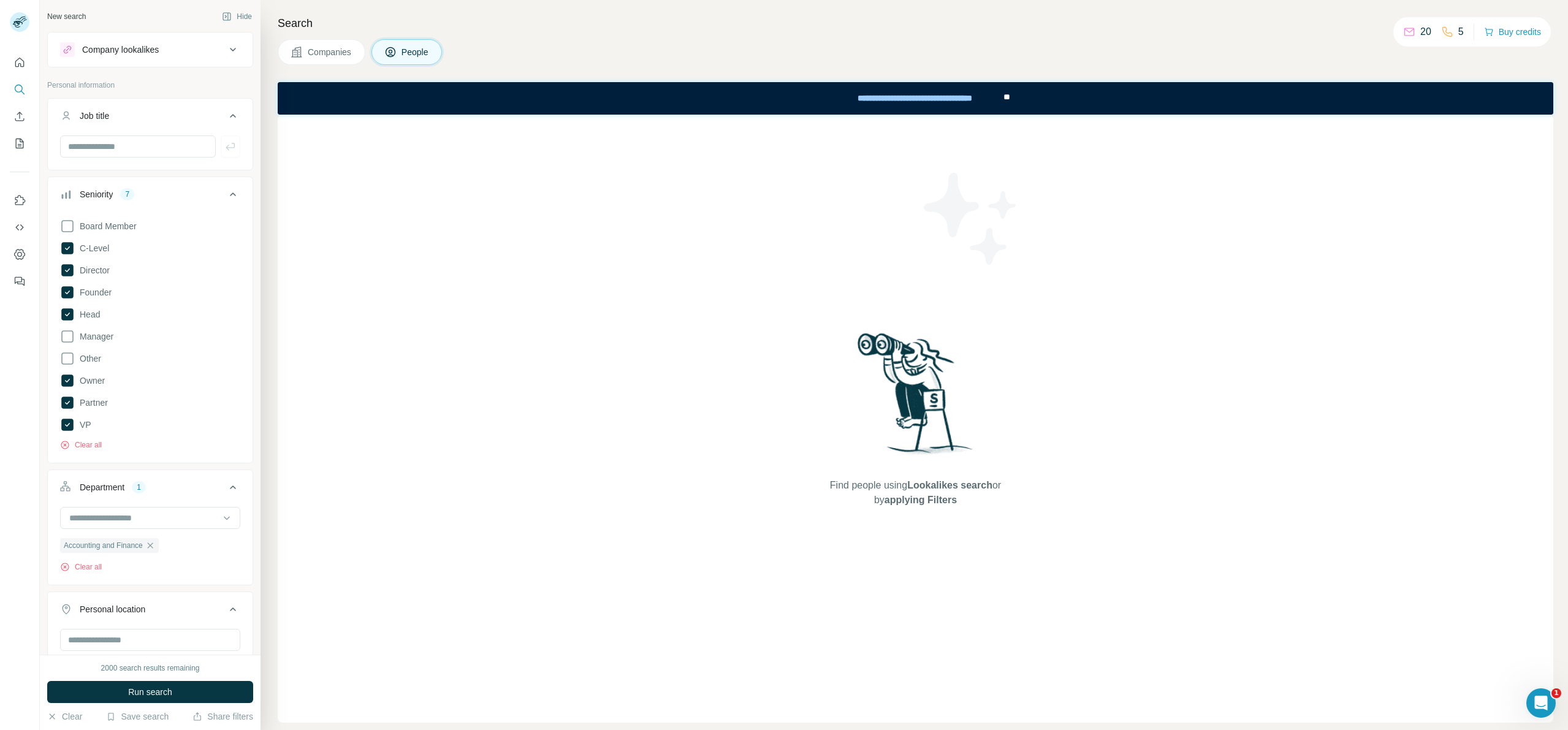
click at [141, 161] on div at bounding box center [150, 151] width 205 height 32
click at [143, 147] on input "text" at bounding box center [138, 146] width 155 height 22
click at [165, 516] on input at bounding box center [144, 518] width 151 height 13
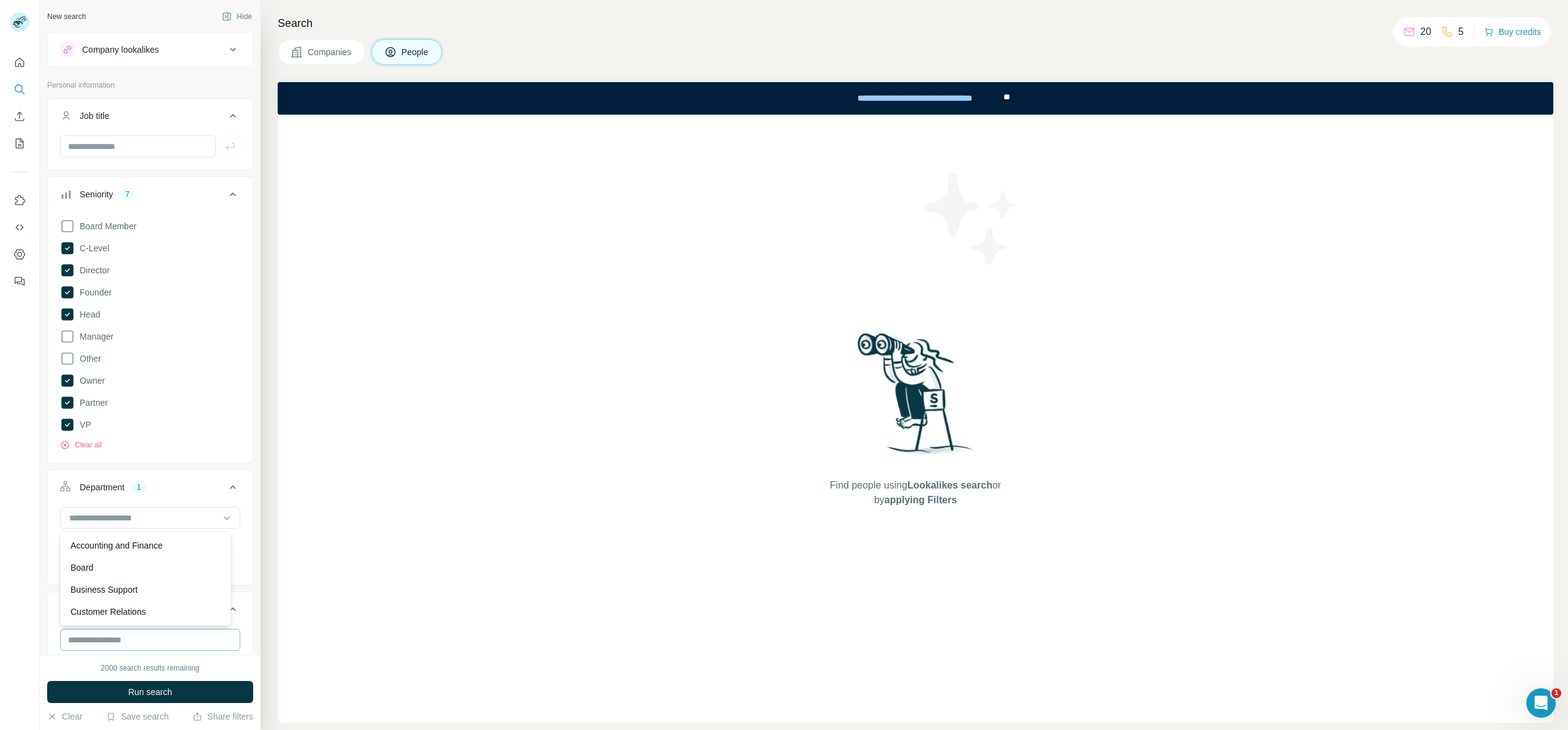
drag, startPoint x: 165, startPoint y: 541, endPoint x: 169, endPoint y: 632, distance: 91.1
click at [169, 632] on body "New search Hide Company lookalikes Personal information Job title Seniority 7 B…" at bounding box center [784, 365] width 1568 height 730
click at [246, 565] on div "New search Hide Company lookalikes Personal information Job title Seniority 7 B…" at bounding box center [149, 327] width 220 height 654
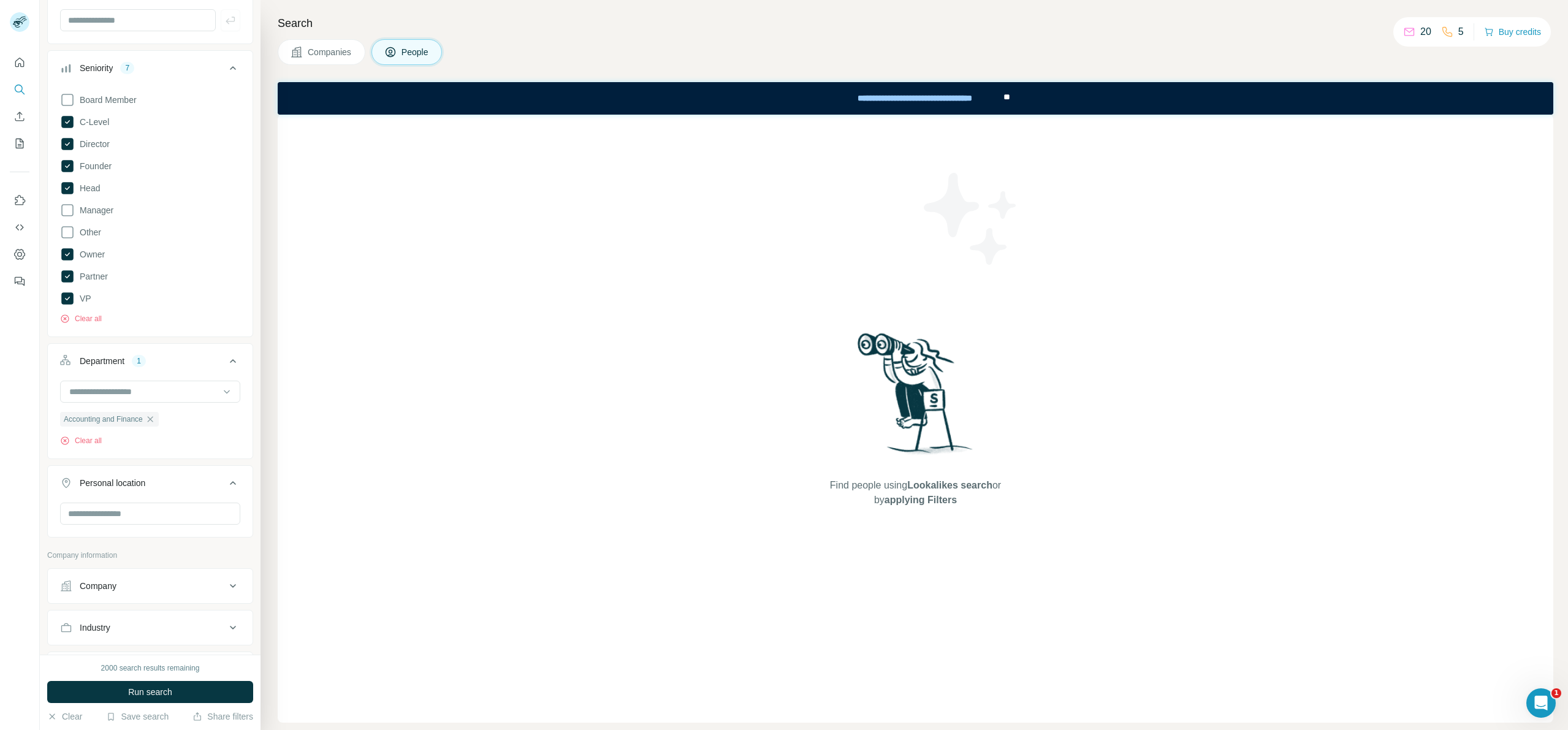
scroll to position [449, 0]
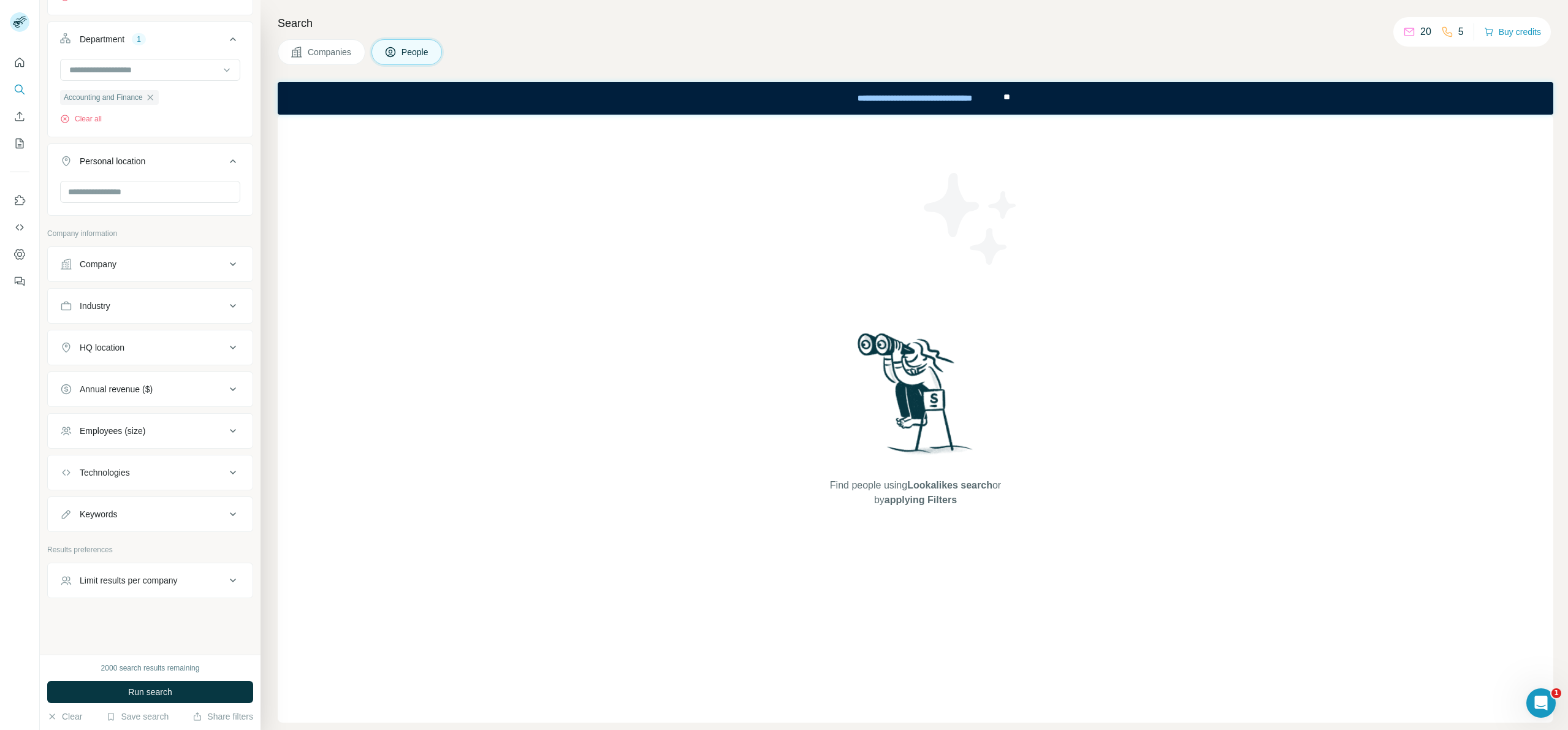
click at [188, 585] on div "Limit results per company" at bounding box center [143, 580] width 165 height 12
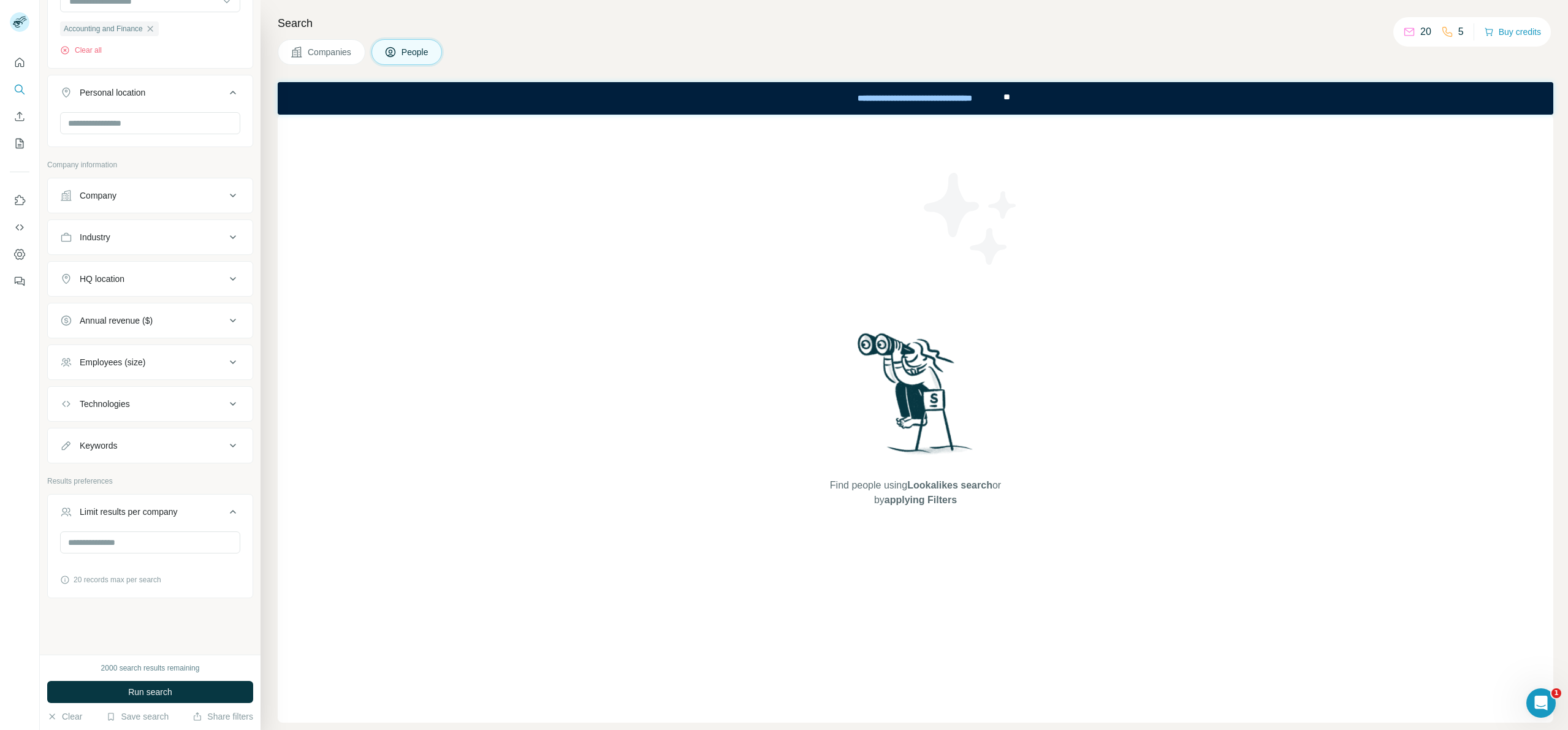
click at [108, 553] on div "20 records max per search" at bounding box center [150, 558] width 180 height 54
click at [191, 549] on input "number" at bounding box center [150, 542] width 180 height 22
click at [189, 544] on input "number" at bounding box center [150, 542] width 180 height 22
click at [226, 508] on icon at bounding box center [233, 512] width 15 height 15
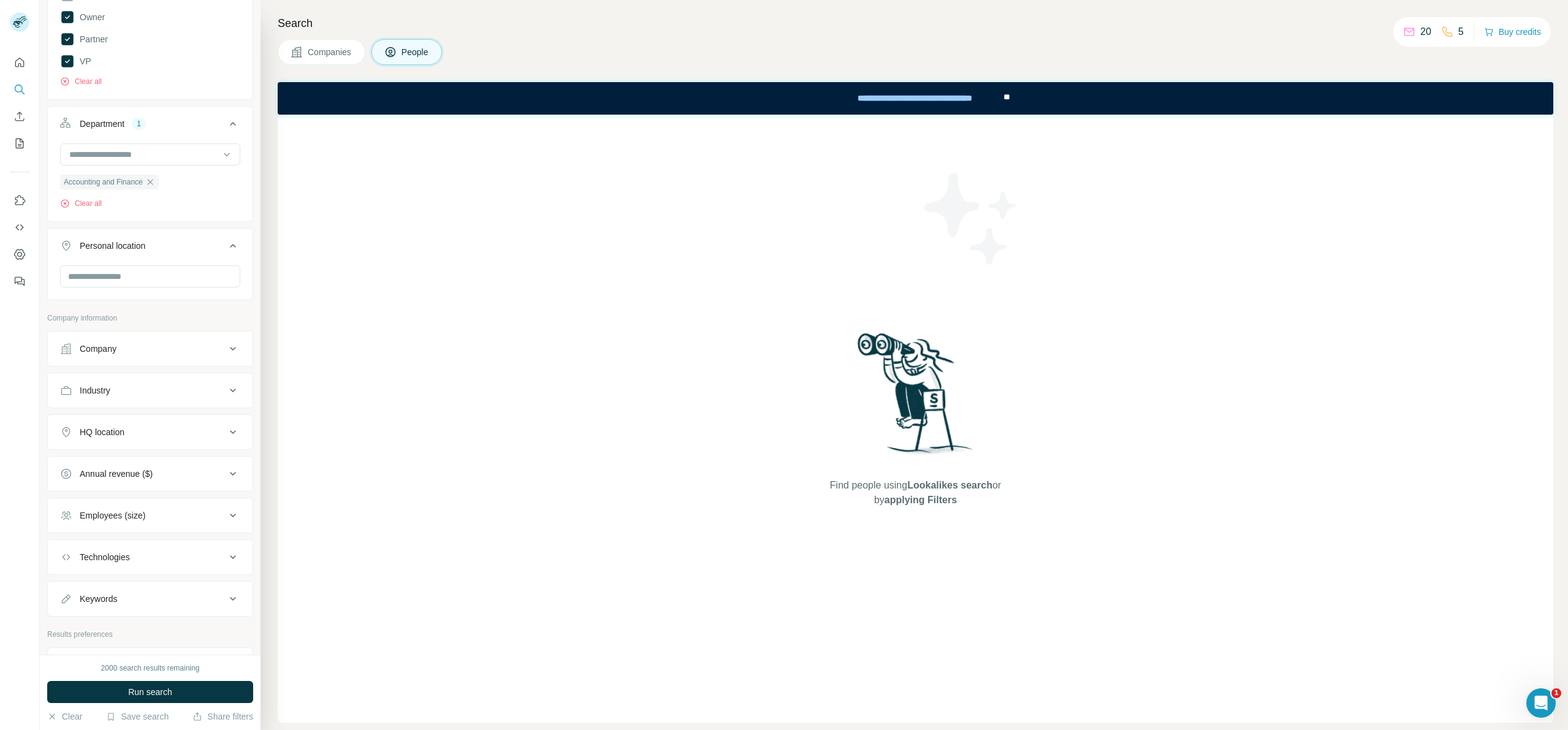
scroll to position [238, 0]
